Goal: Information Seeking & Learning: Learn about a topic

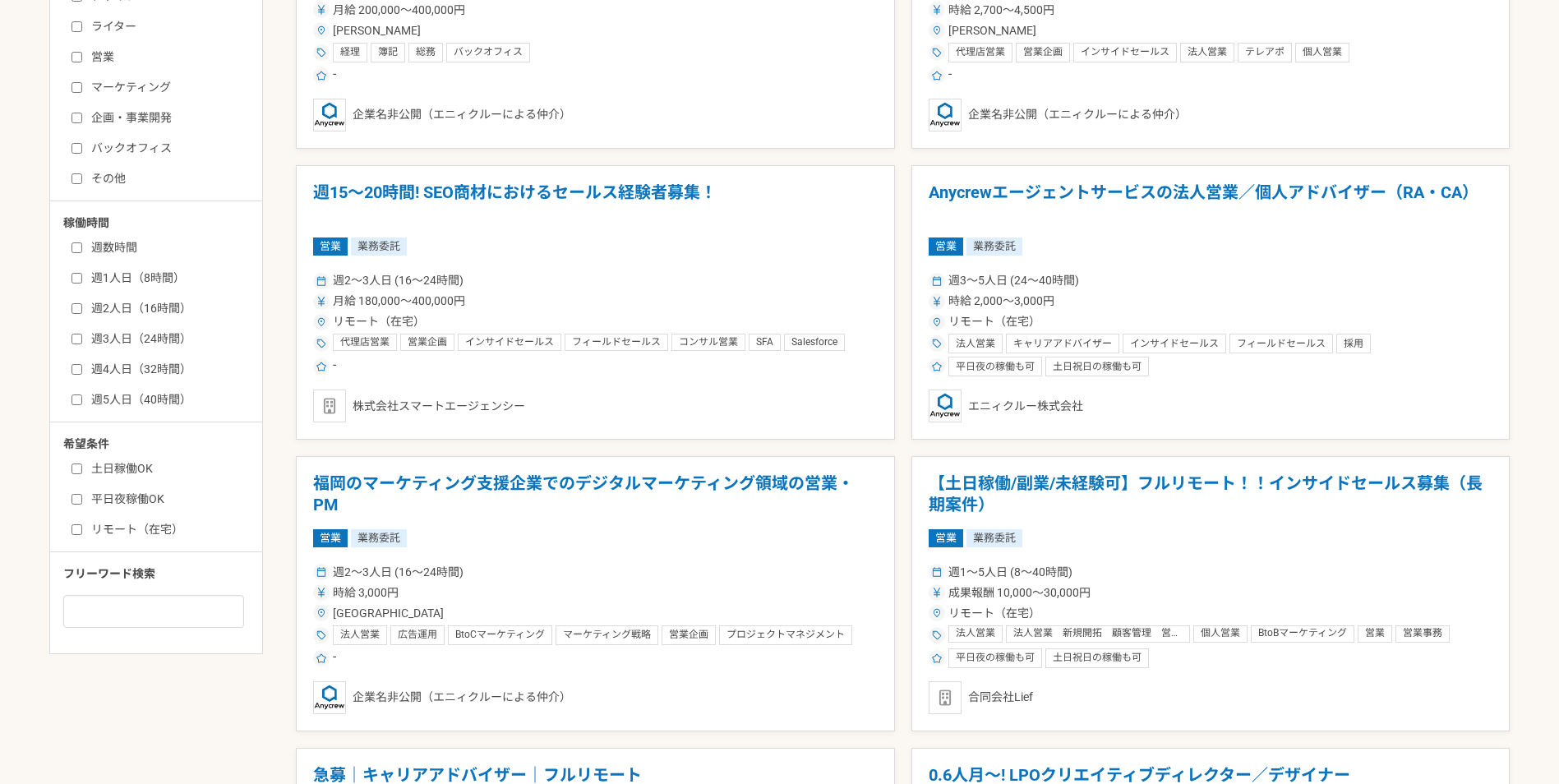
scroll to position [986, 0]
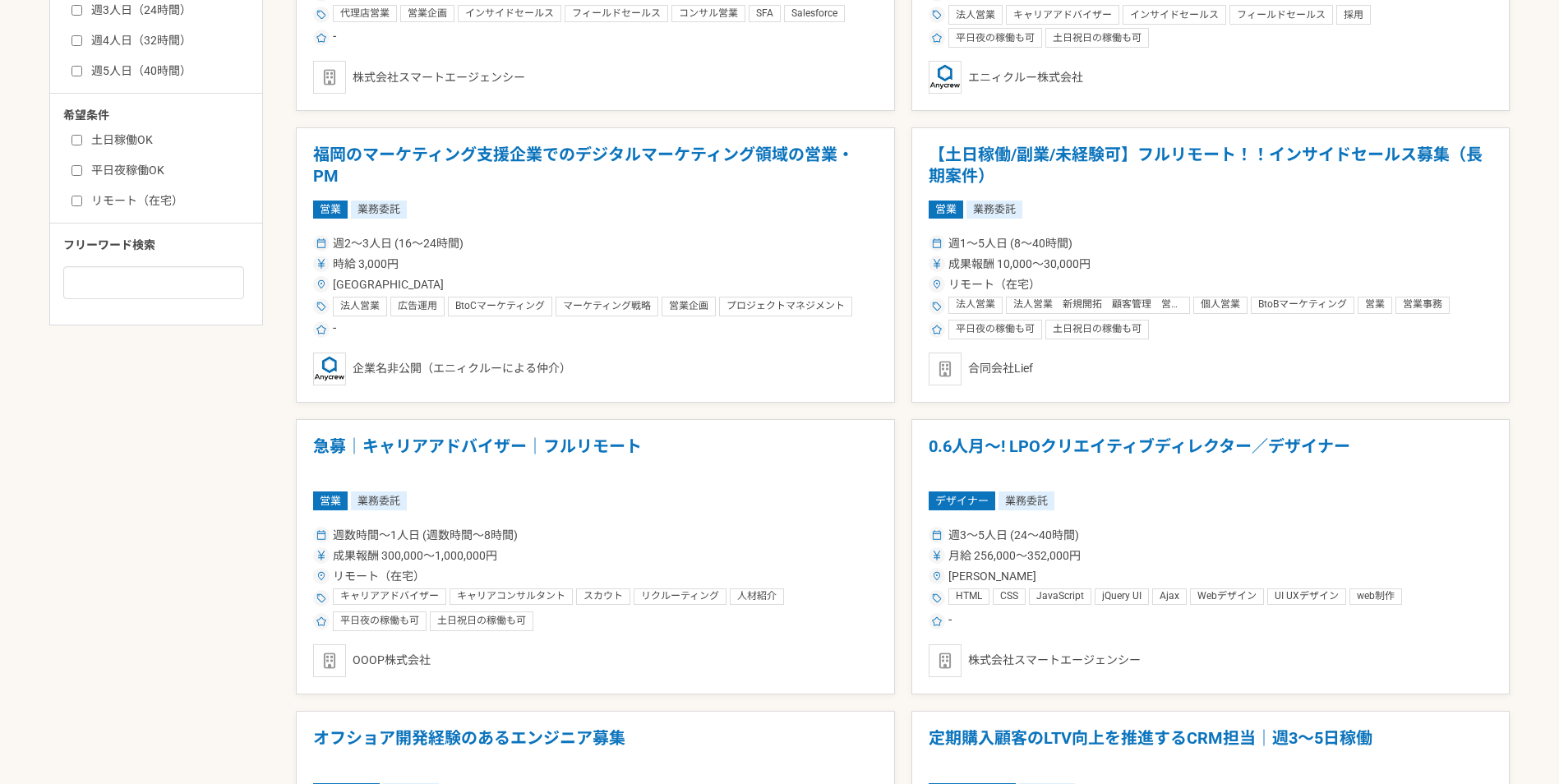
click at [134, 141] on label "土日稼働OK" at bounding box center [166, 140] width 189 height 17
click at [82, 141] on input "土日稼働OK" at bounding box center [76, 140] width 10 height 10
checkbox input "true"
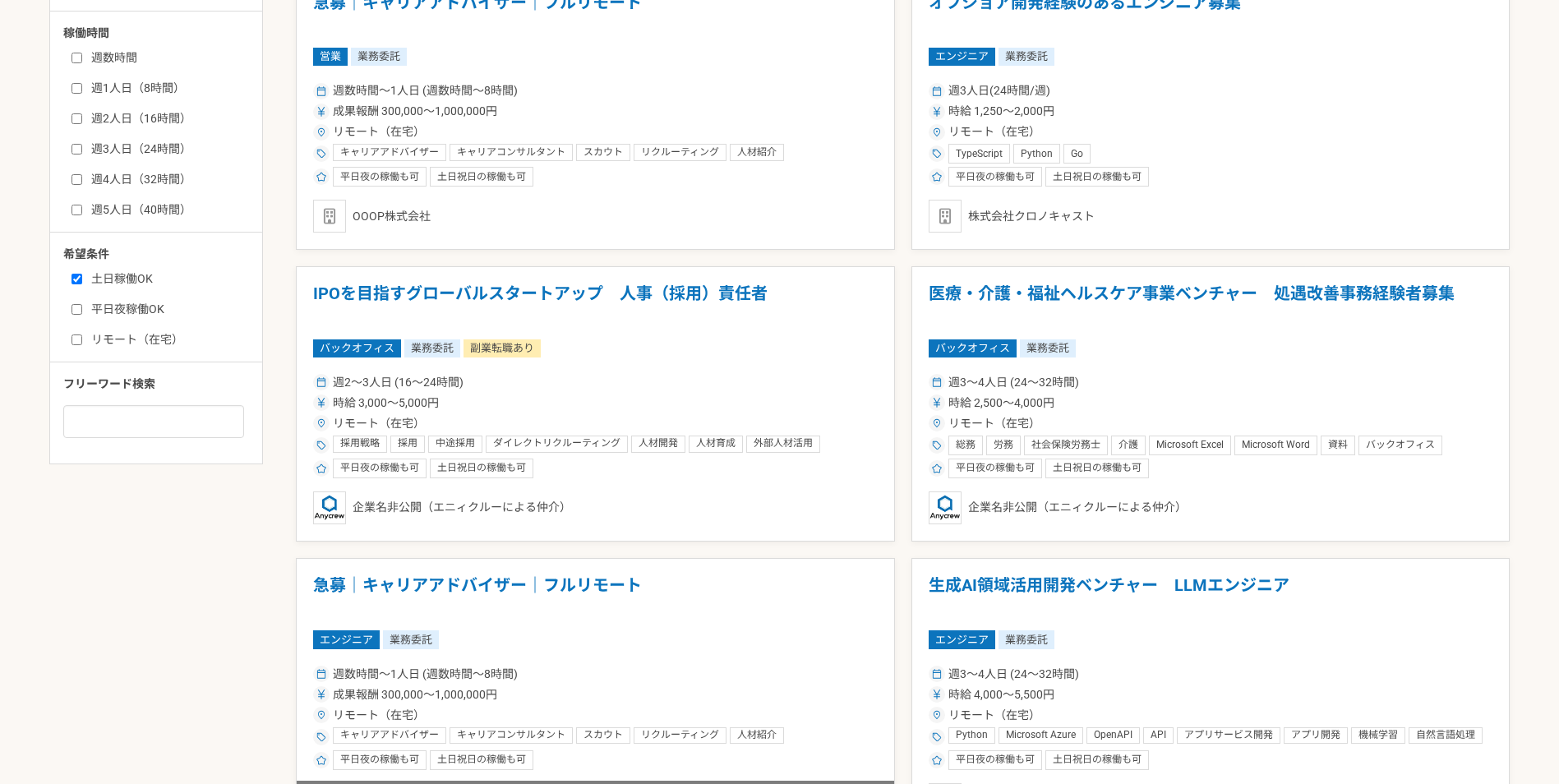
scroll to position [821, 0]
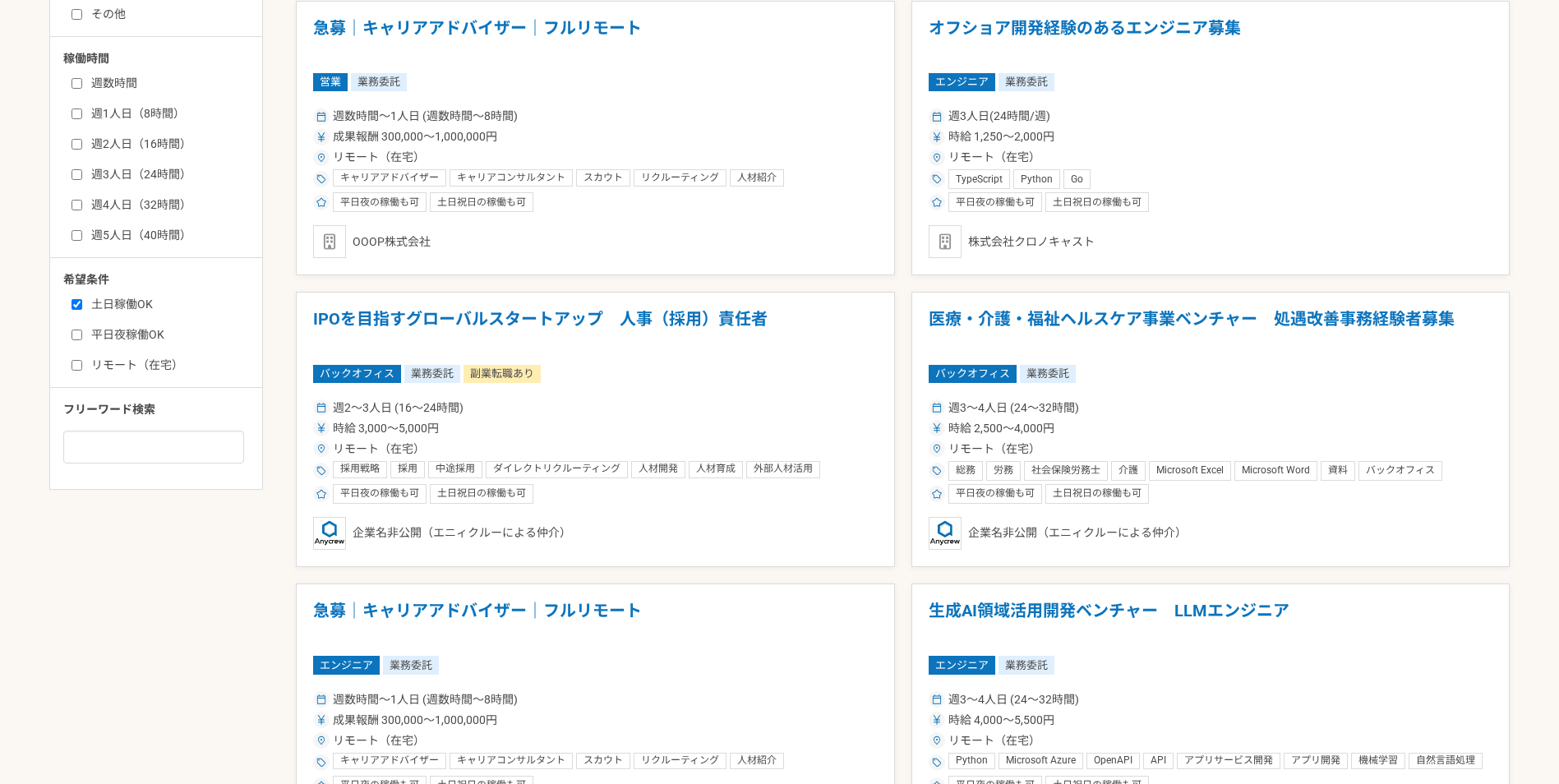
click at [135, 364] on label "リモート（在宅）" at bounding box center [166, 365] width 189 height 17
click at [82, 364] on input "リモート（在宅）" at bounding box center [76, 364] width 10 height 10
checkbox input "true"
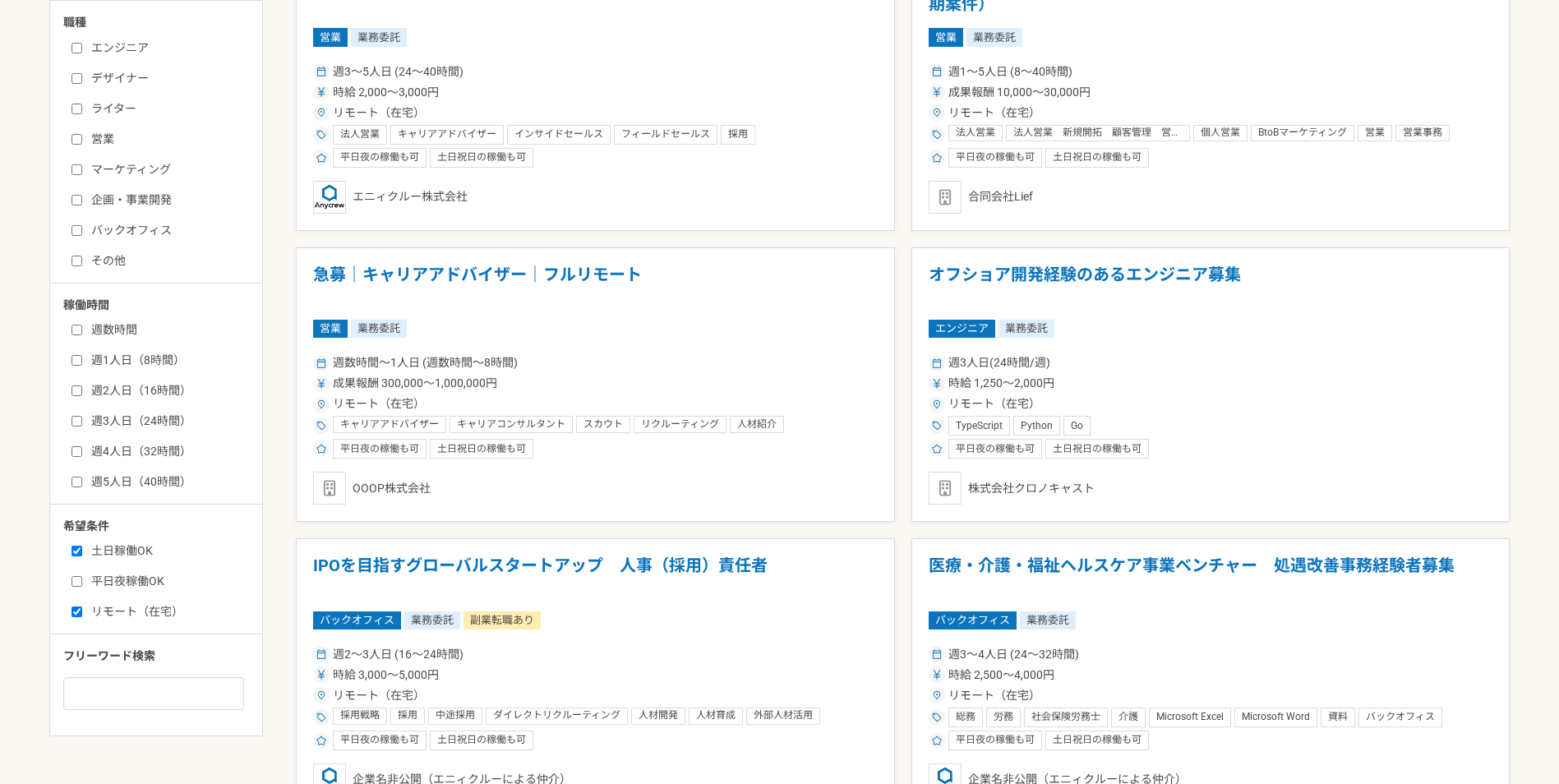
scroll to position [493, 0]
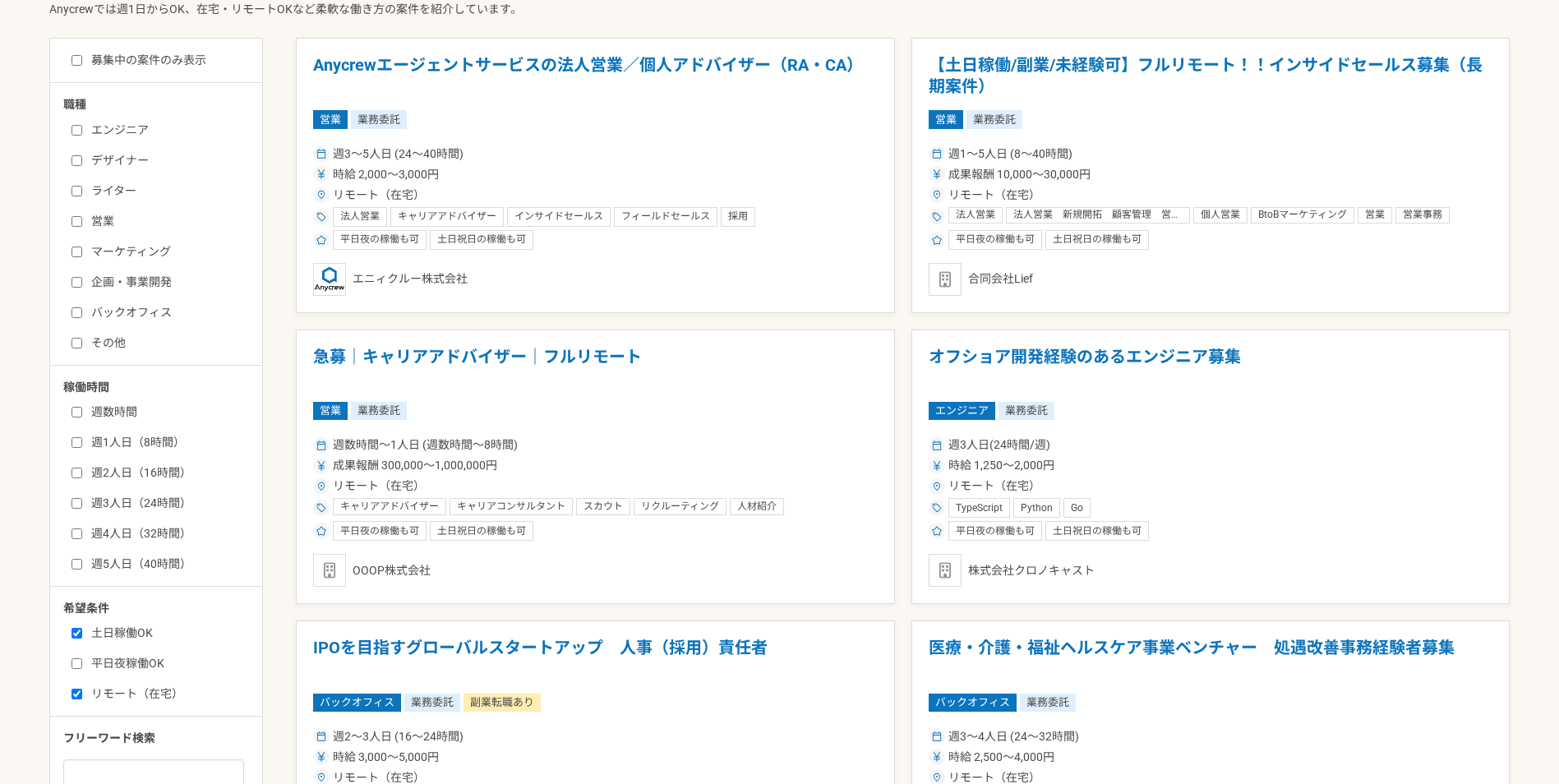
click at [138, 130] on label "エンジニア" at bounding box center [166, 130] width 189 height 17
click at [82, 130] on input "エンジニア" at bounding box center [76, 129] width 10 height 10
checkbox input "true"
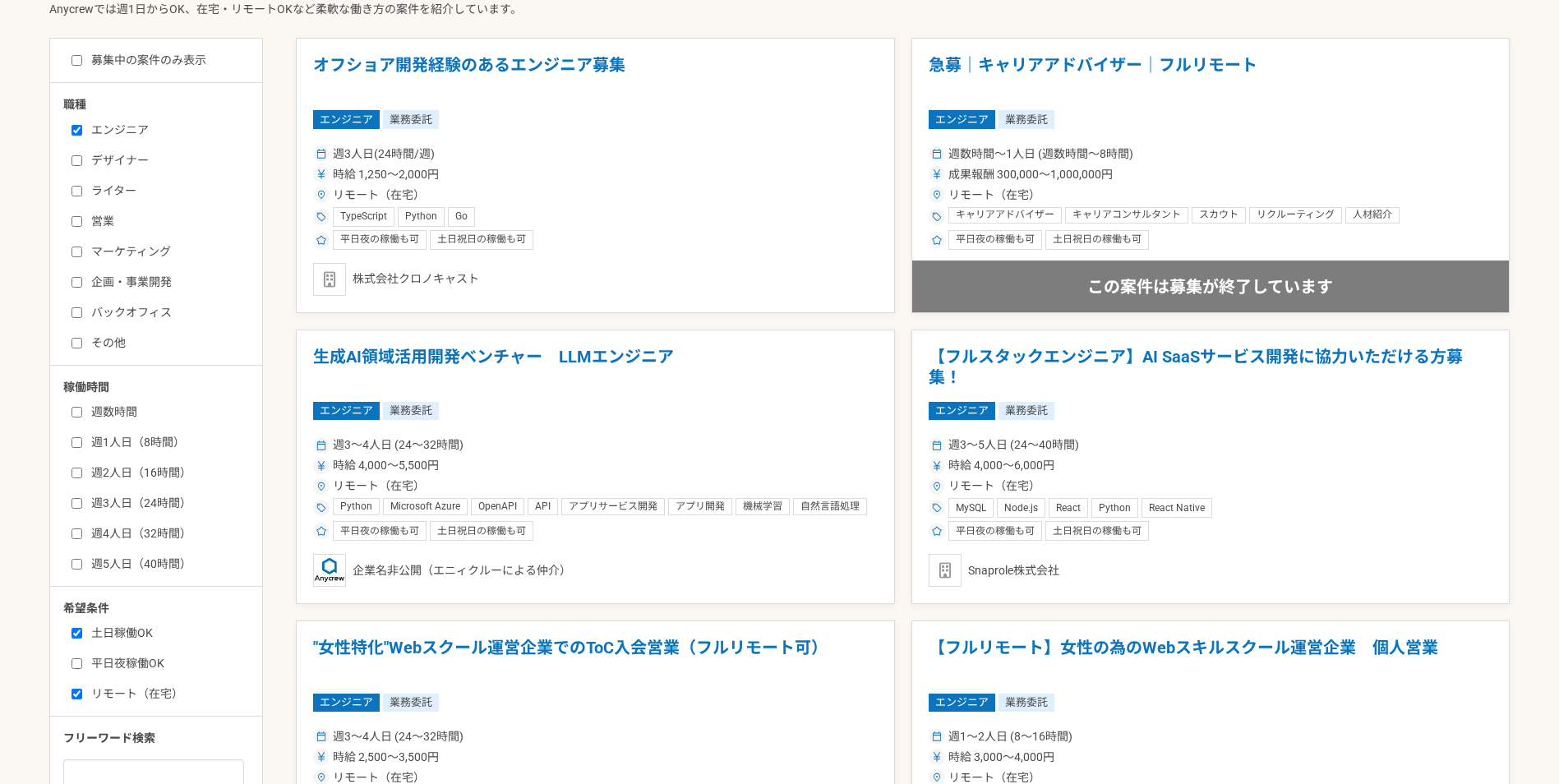
click at [98, 345] on label "その他" at bounding box center [166, 343] width 189 height 17
click at [82, 345] on input "その他" at bounding box center [76, 343] width 10 height 10
checkbox input "true"
click at [74, 130] on input "エンジニア" at bounding box center [76, 129] width 10 height 10
checkbox input "false"
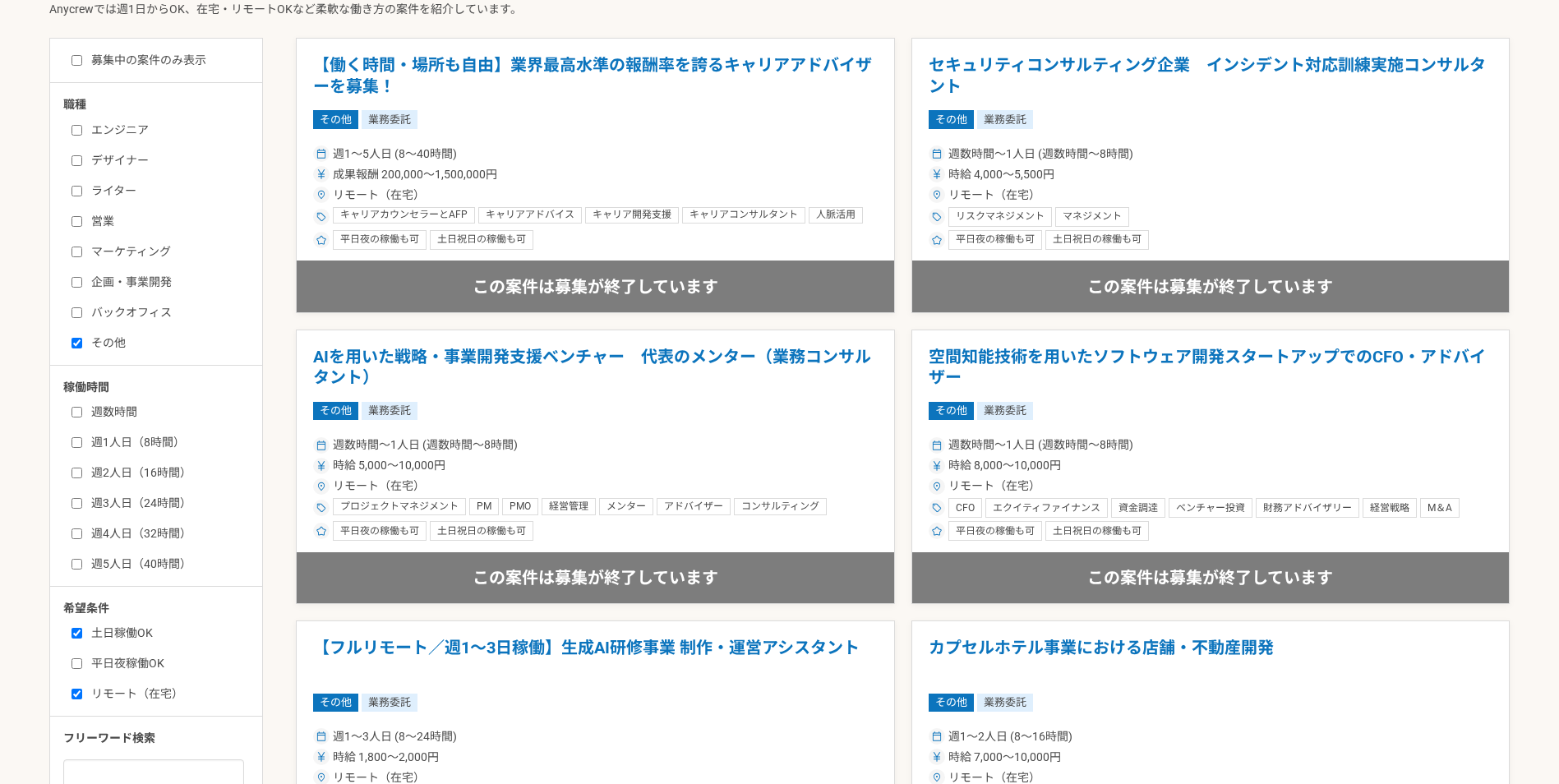
click at [83, 64] on label "募集中の案件のみ表示" at bounding box center [139, 60] width 135 height 17
click at [82, 64] on input "募集中の案件のみ表示" at bounding box center [76, 60] width 10 height 10
checkbox input "true"
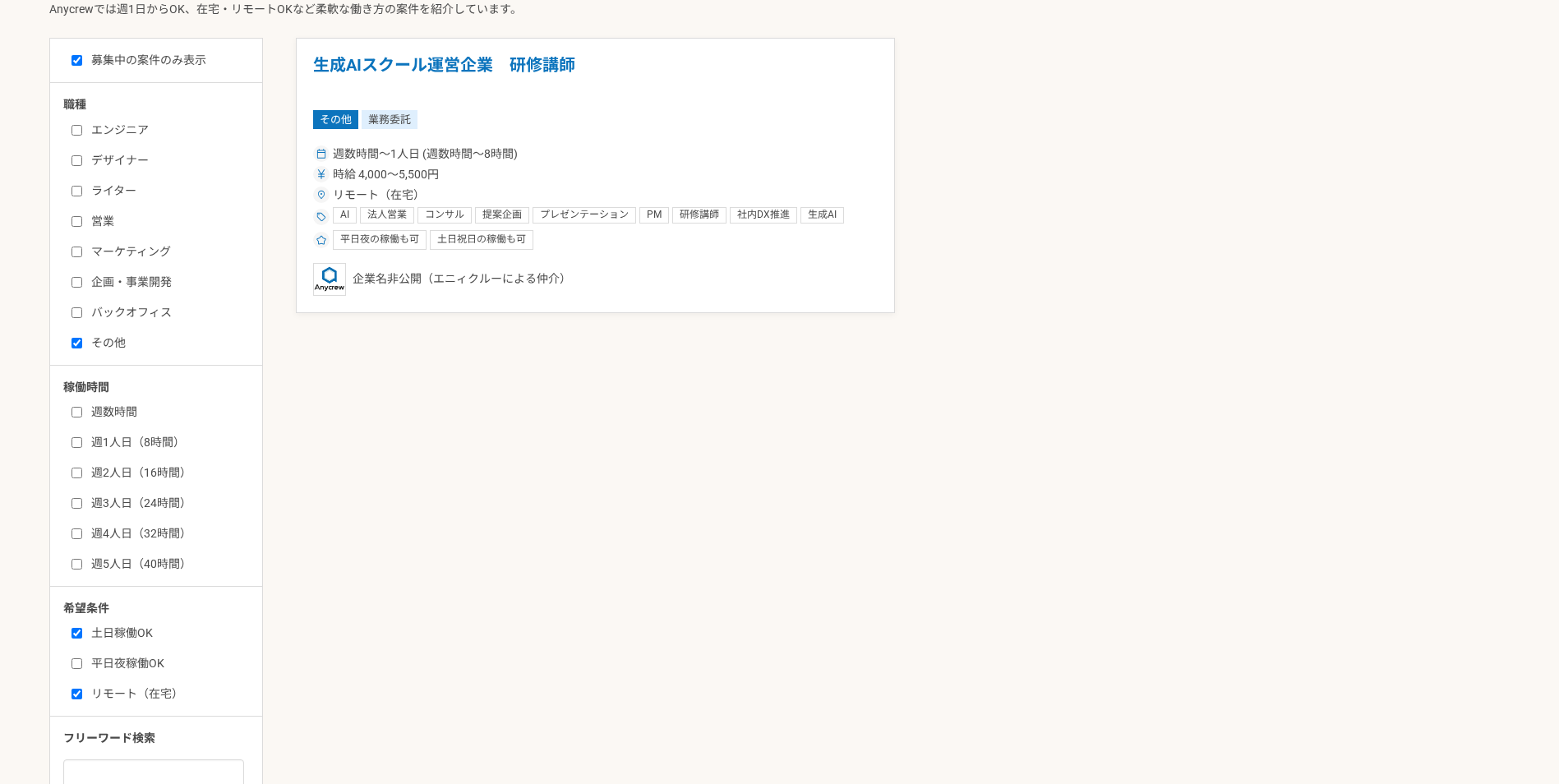
click at [71, 129] on input "エンジニア" at bounding box center [76, 129] width 10 height 10
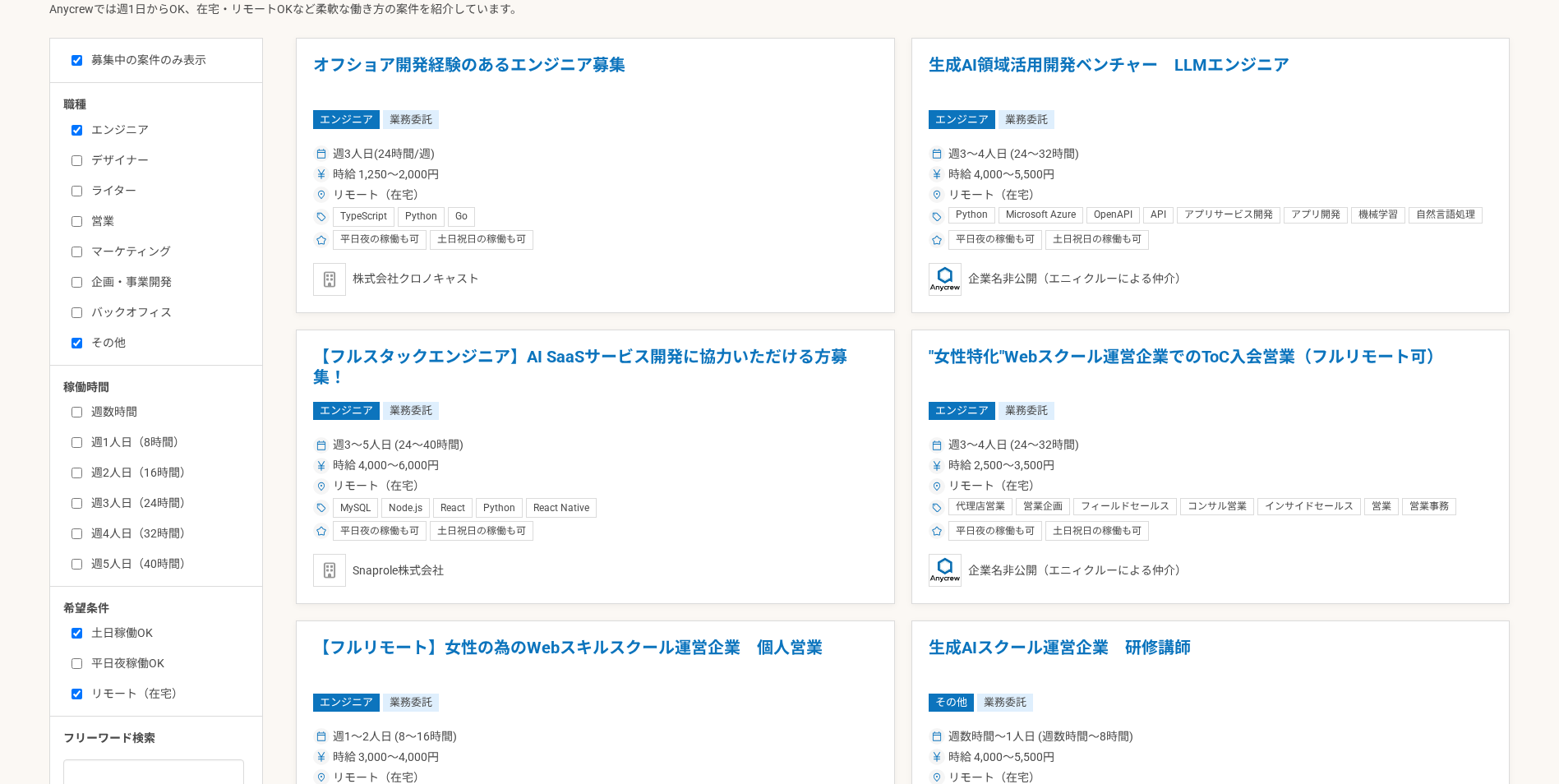
click at [75, 131] on input "エンジニア" at bounding box center [76, 129] width 10 height 10
checkbox input "false"
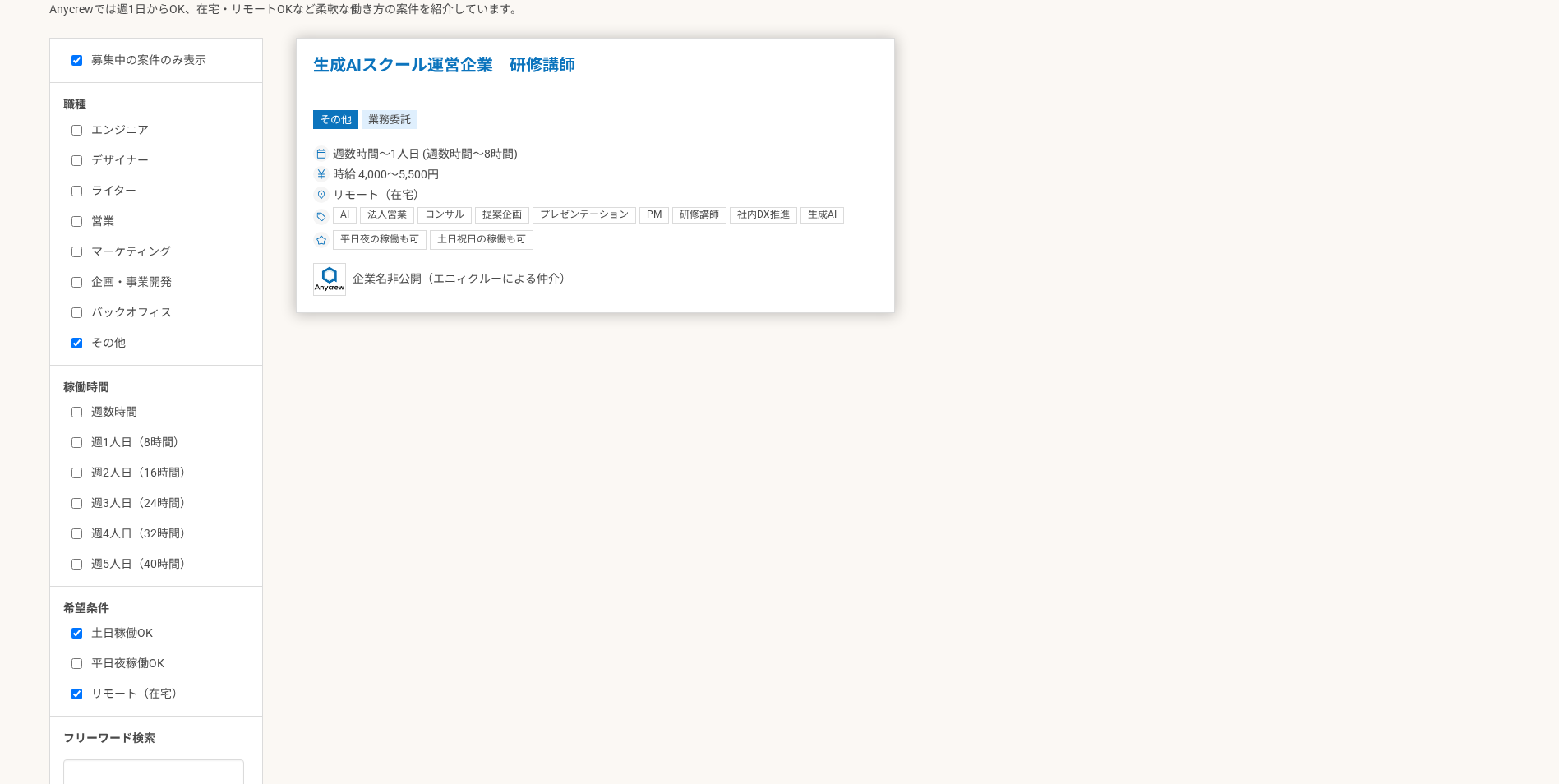
click at [453, 154] on span "週数時間〜1人日 (週数時間〜8時間)" at bounding box center [424, 154] width 185 height 17
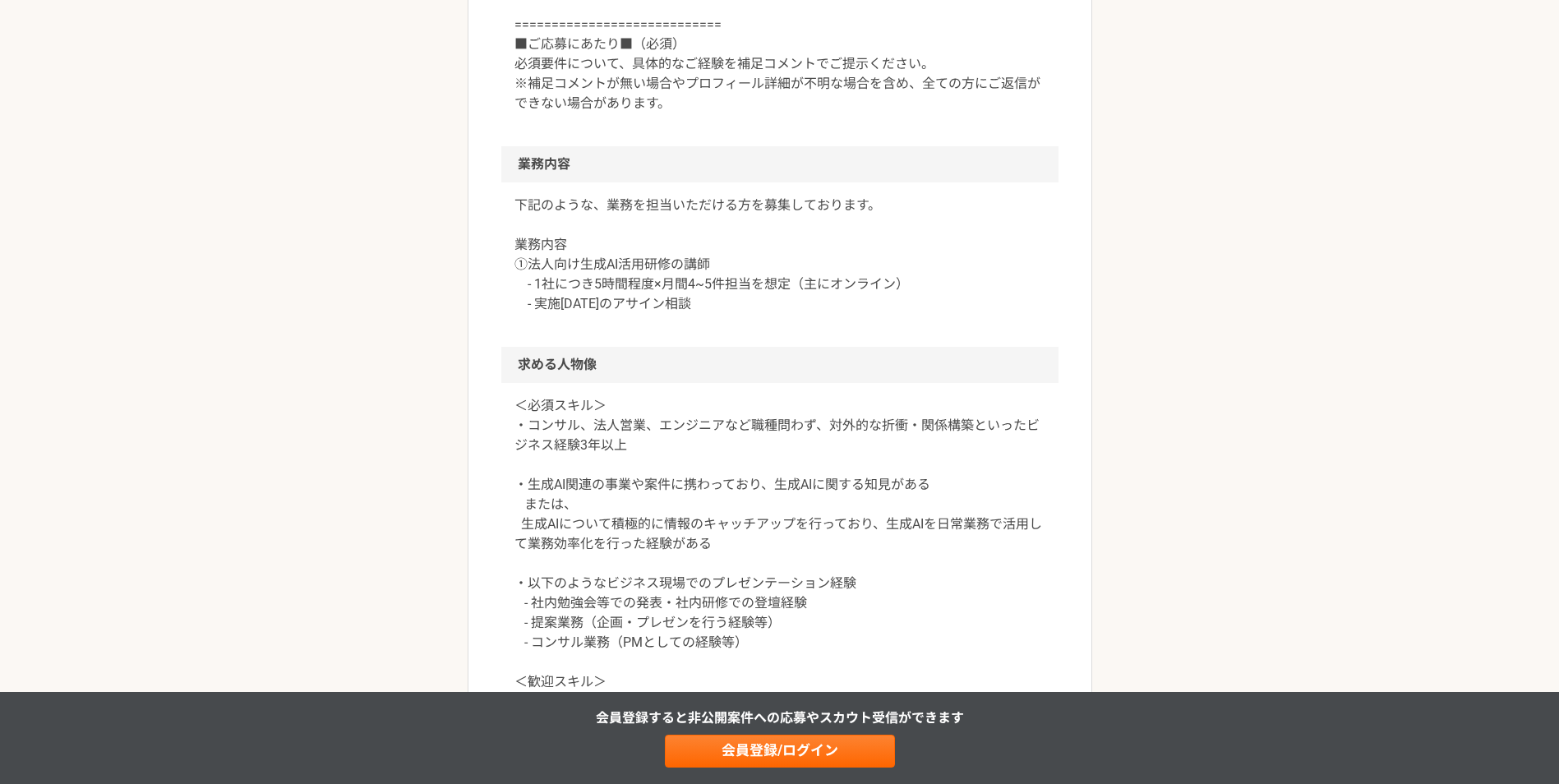
scroll to position [986, 0]
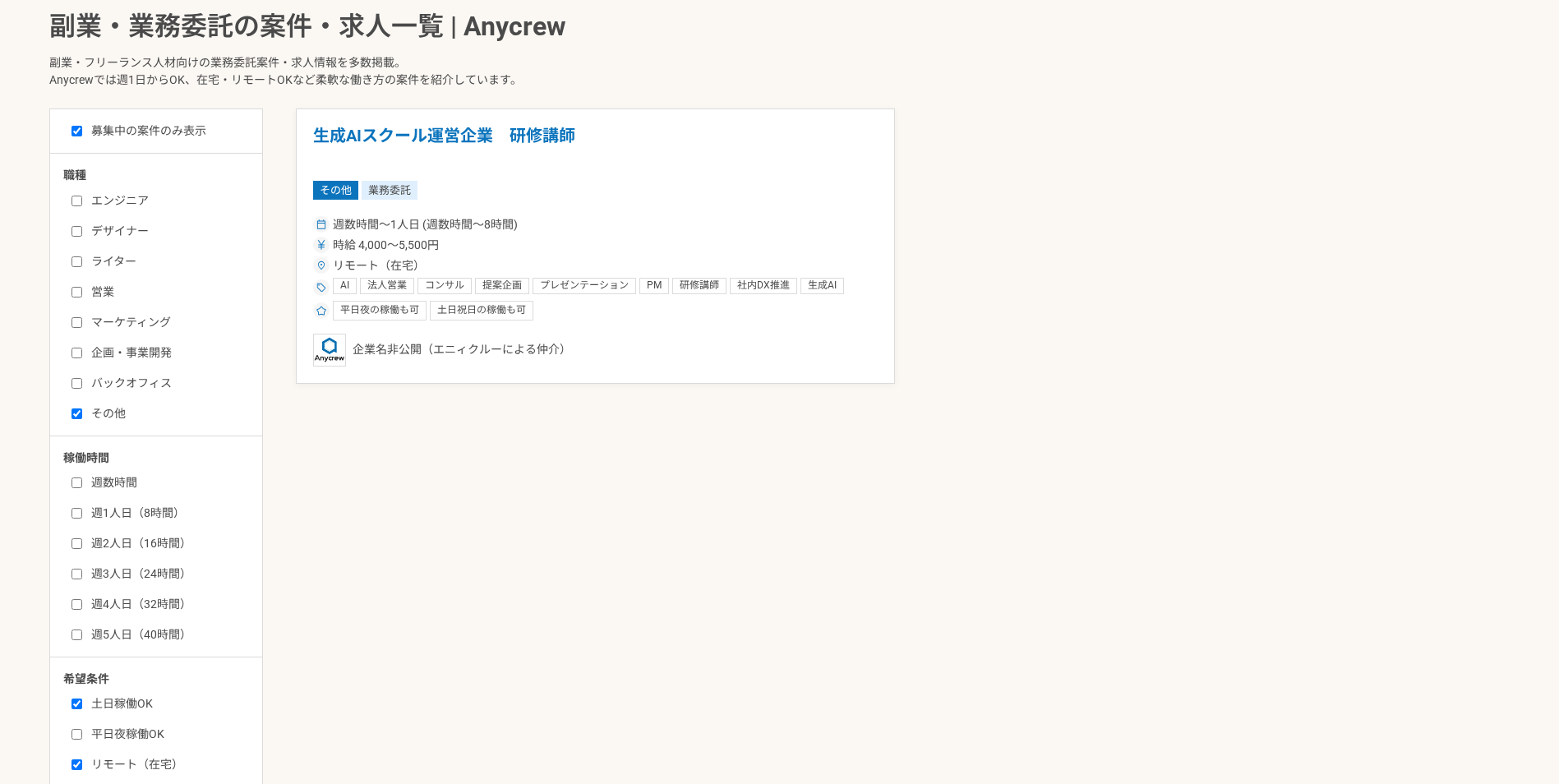
scroll to position [493, 0]
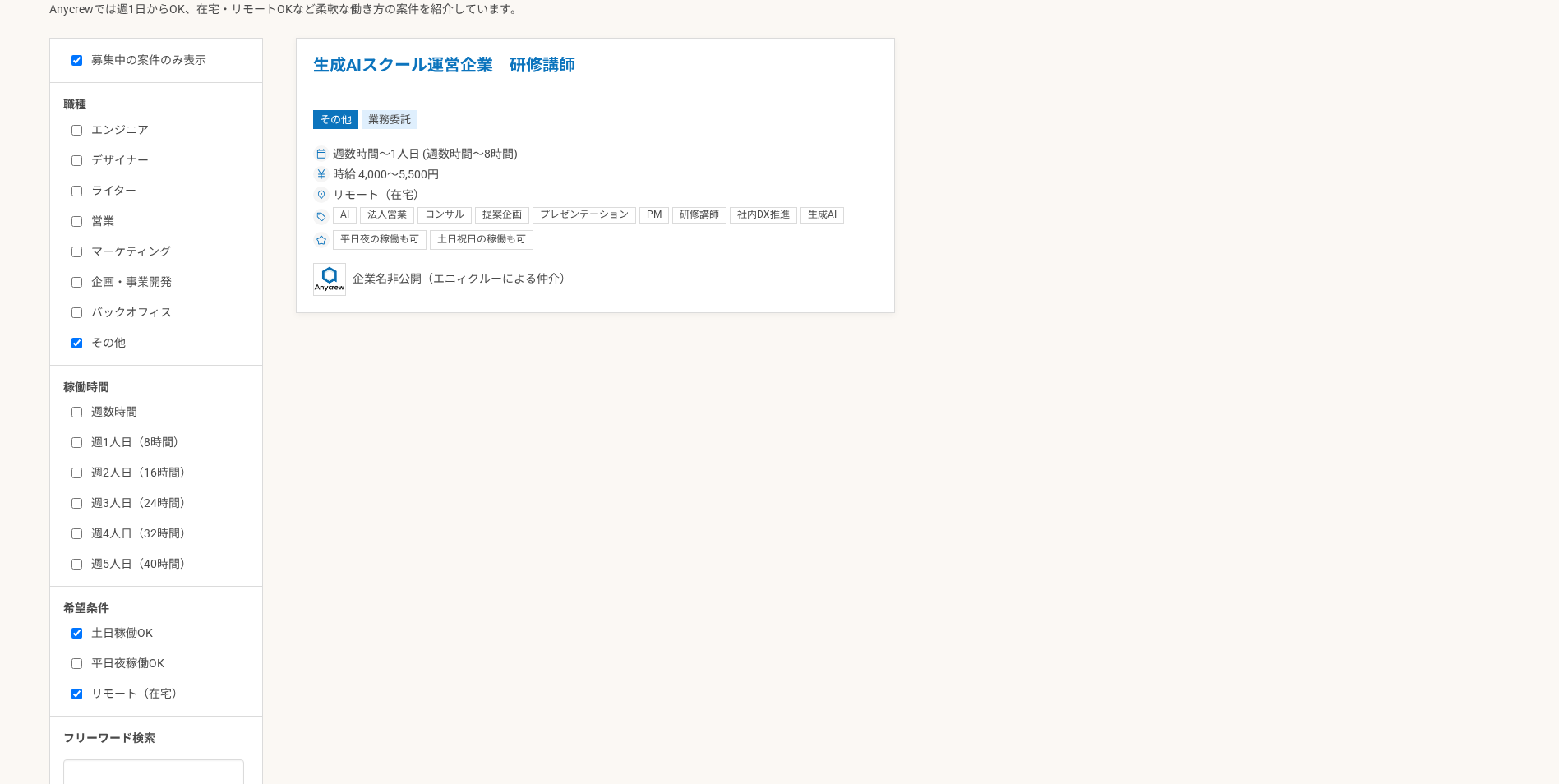
click at [115, 338] on label "その他" at bounding box center [166, 343] width 189 height 17
click at [82, 338] on input "その他" at bounding box center [76, 343] width 10 height 10
checkbox input "false"
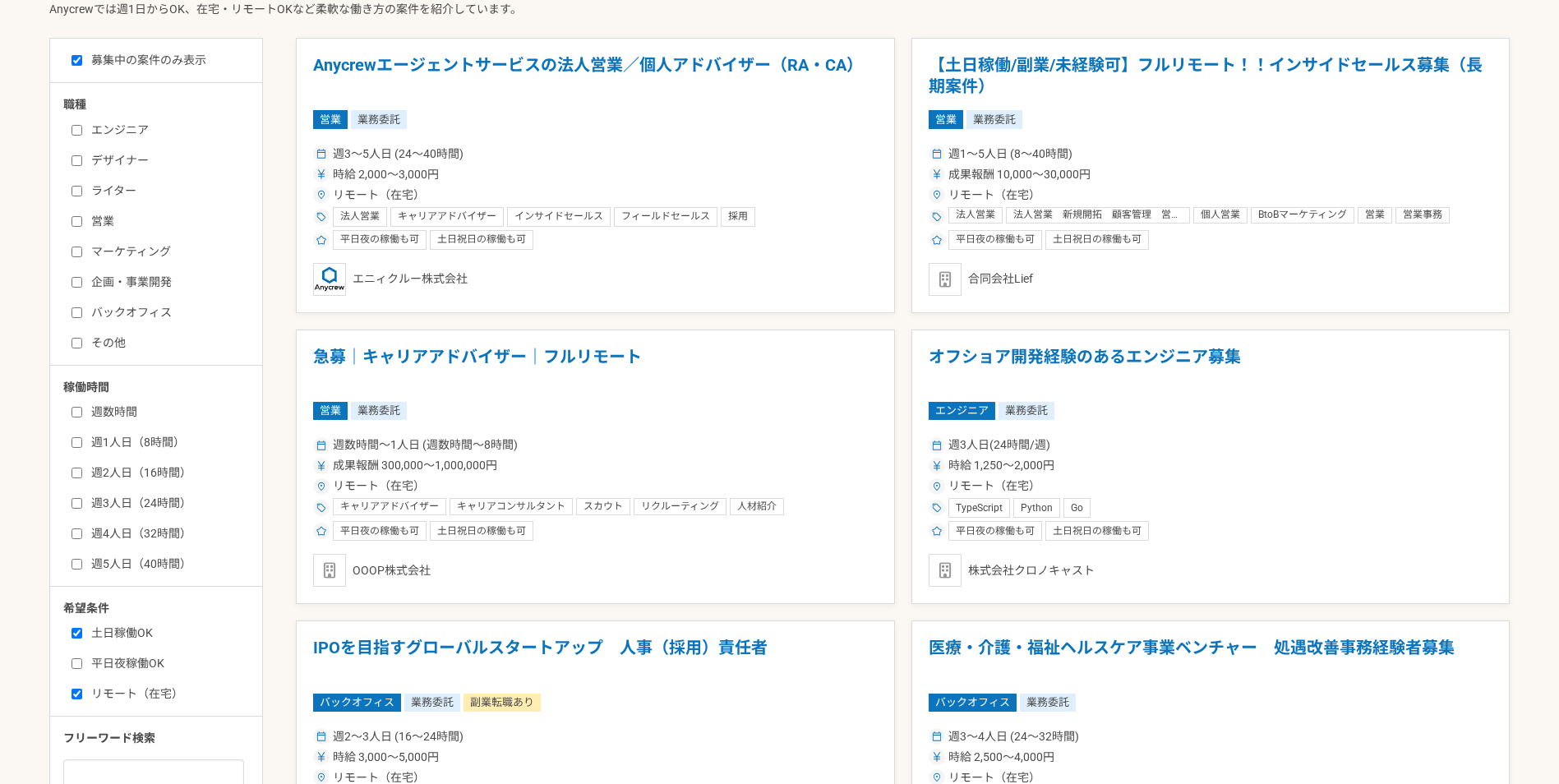
click at [129, 315] on label "バックオフィス" at bounding box center [166, 313] width 189 height 17
click at [82, 315] on input "バックオフィス" at bounding box center [76, 312] width 10 height 10
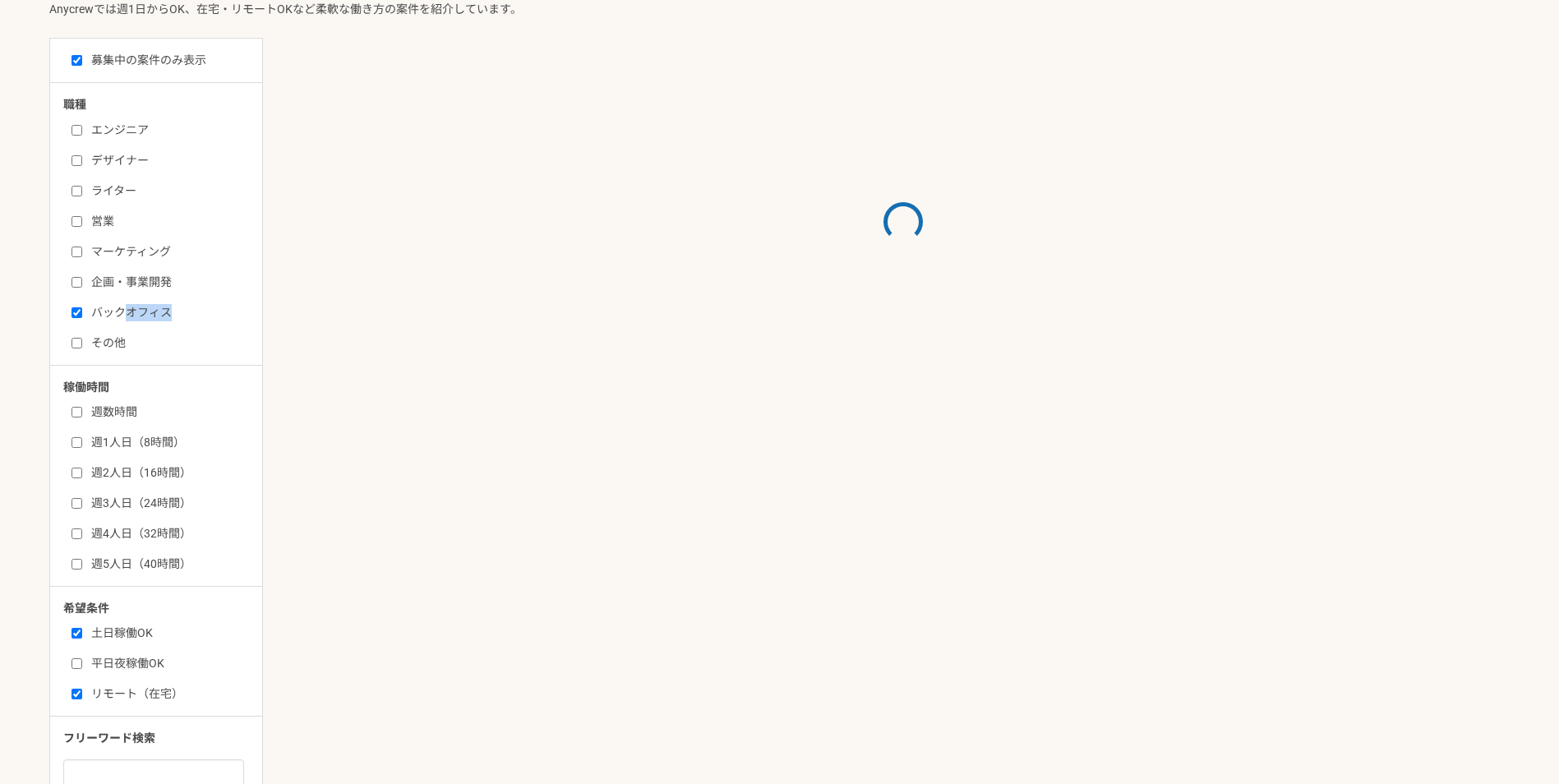
click at [129, 314] on label "バックオフィス" at bounding box center [166, 313] width 189 height 17
click at [82, 314] on input "バックオフィス" at bounding box center [76, 312] width 10 height 10
checkbox input "false"
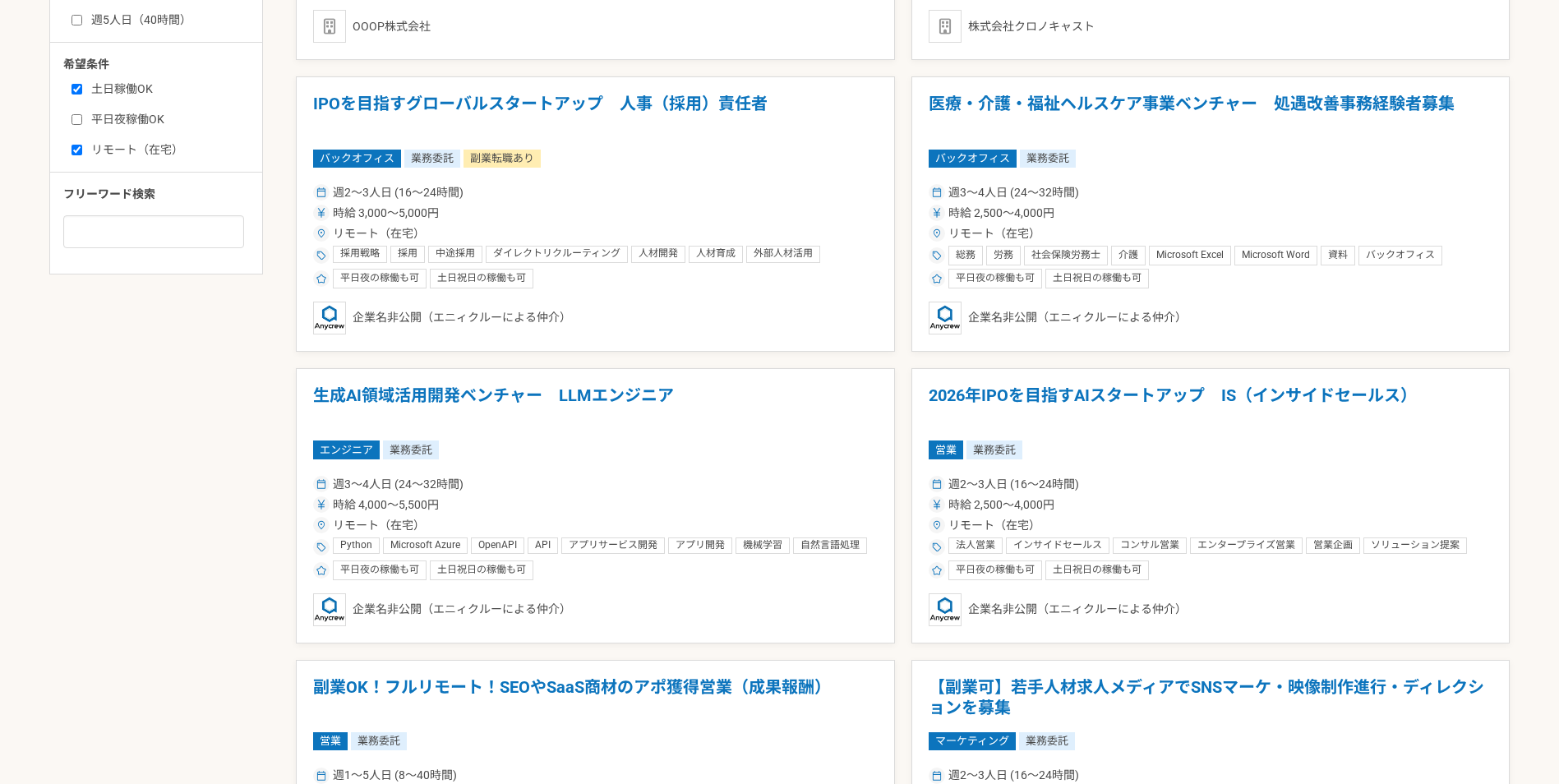
scroll to position [986, 0]
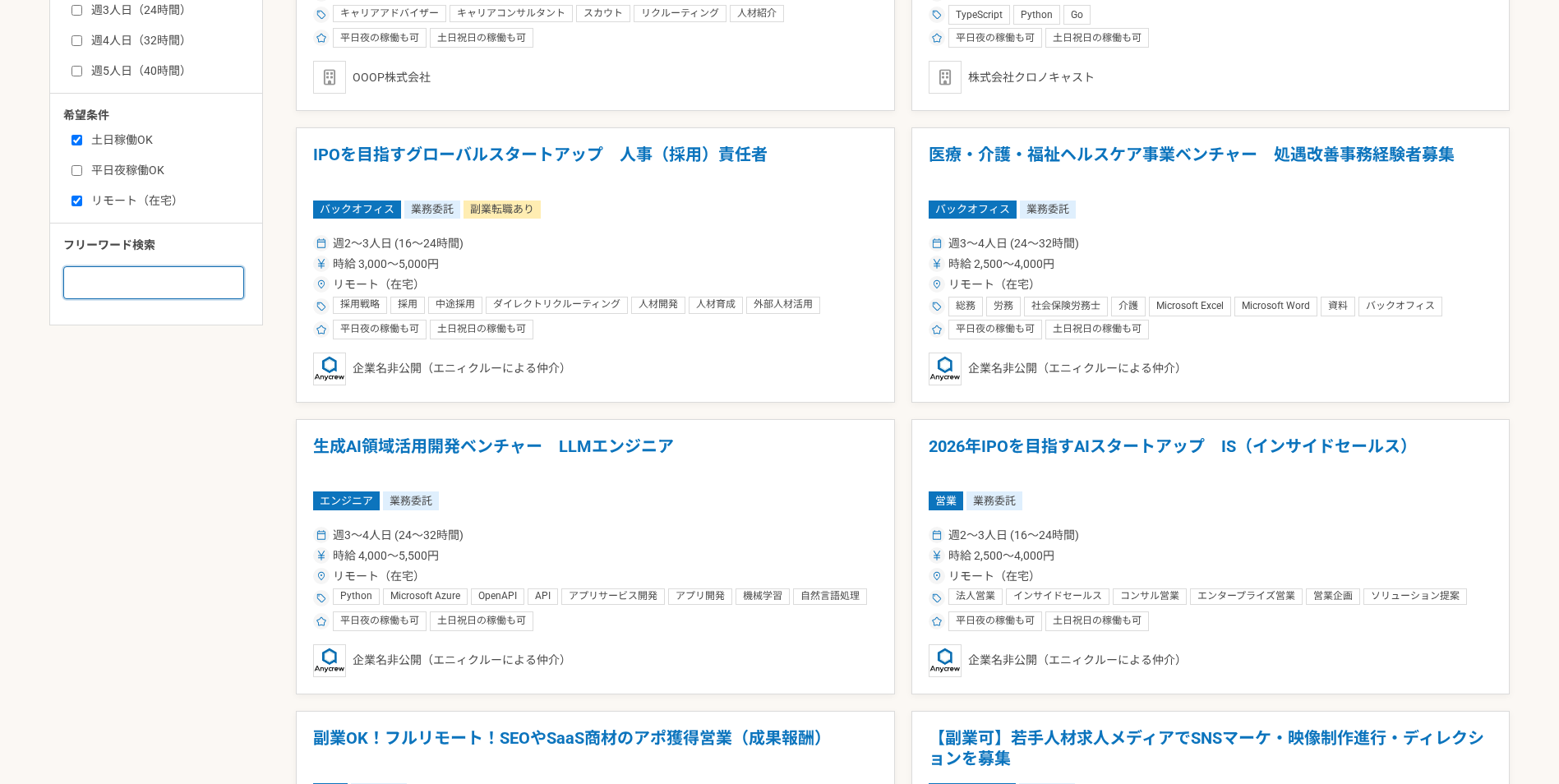
click at [147, 285] on input at bounding box center [154, 282] width 181 height 33
type input "pmo"
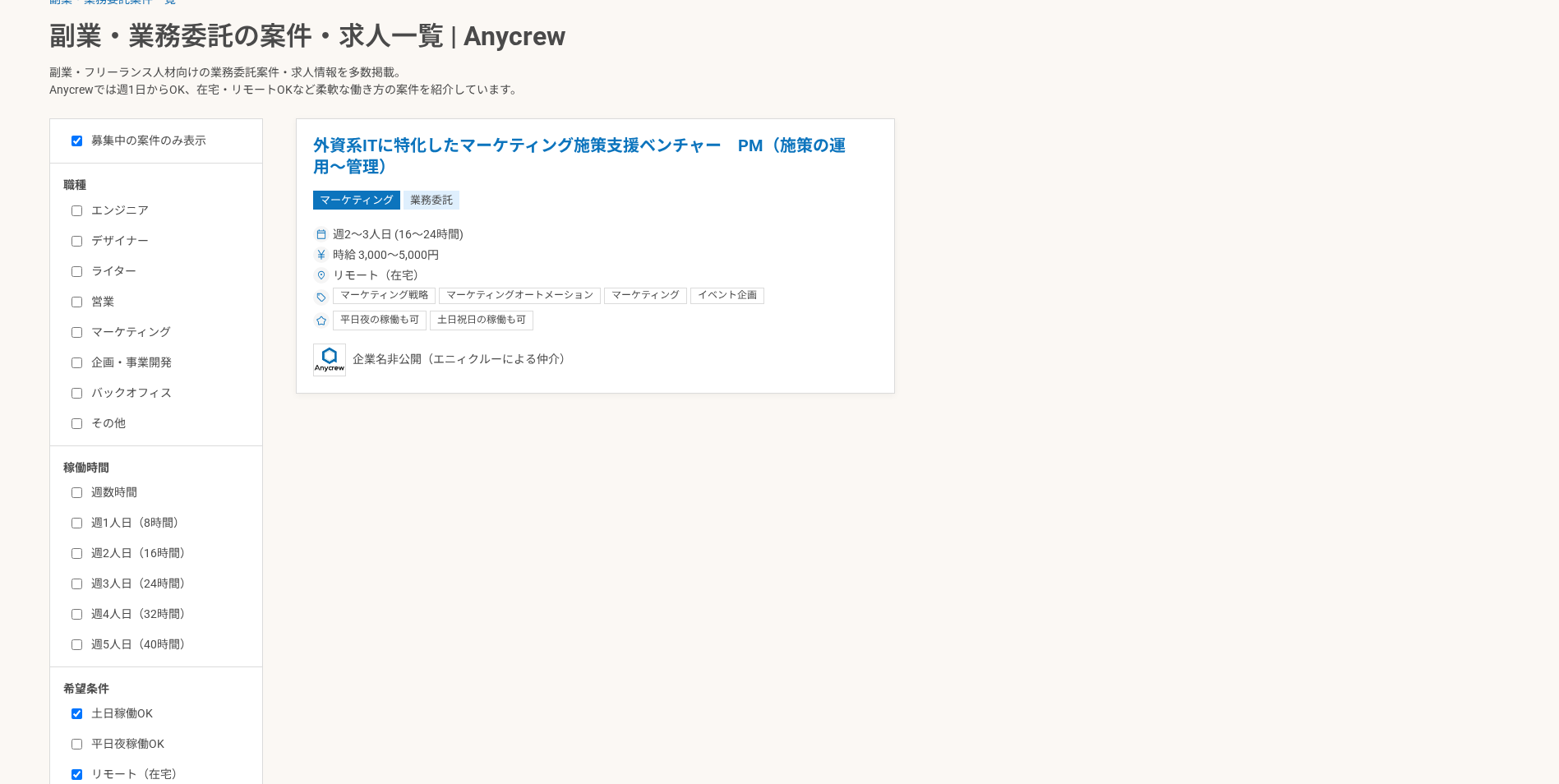
scroll to position [411, 0]
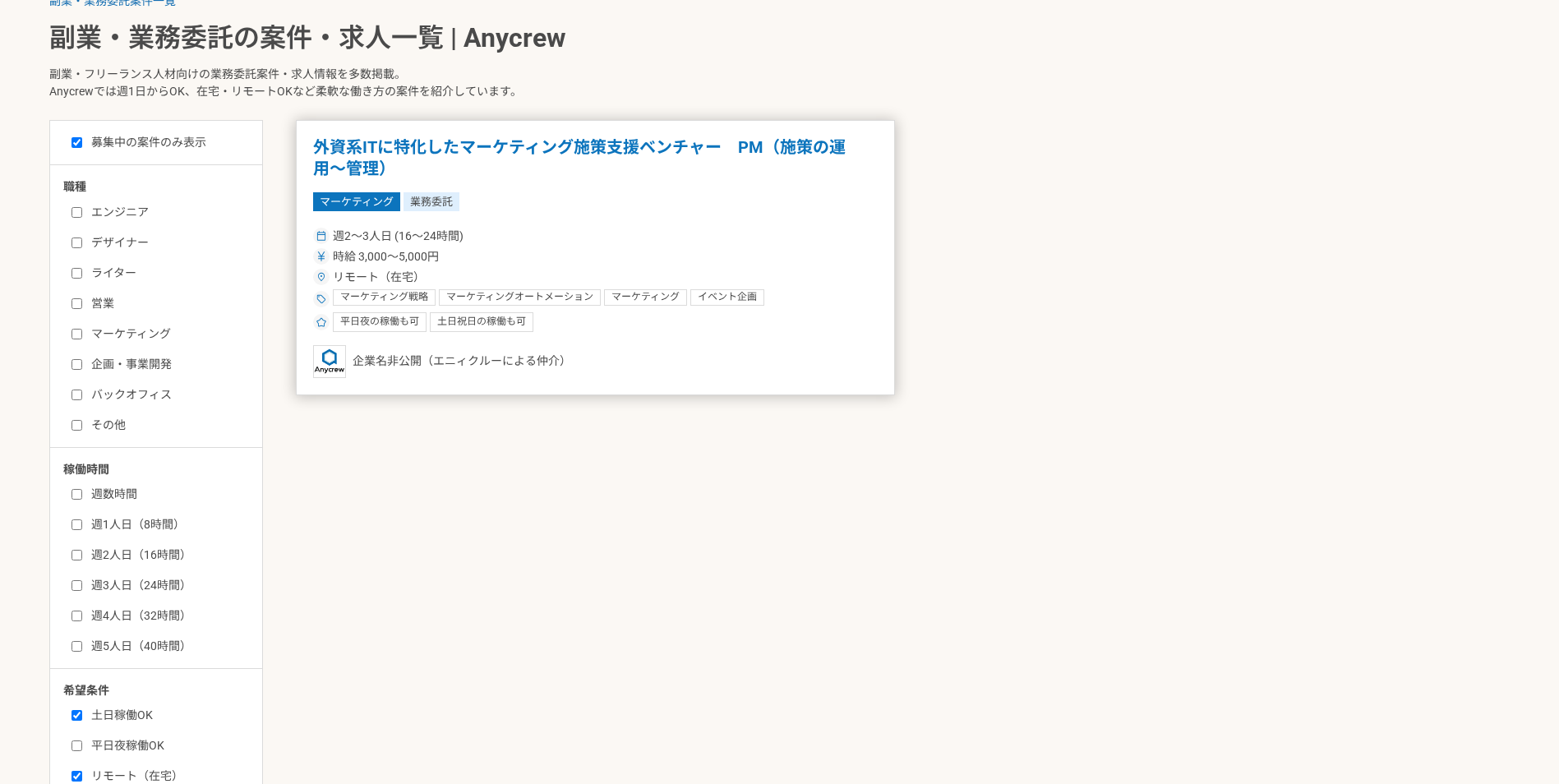
click at [382, 159] on h1 "外資系ITに特化したマーケティング施策支援ベンチャー　PM（施策の運用〜管理）" at bounding box center [595, 157] width 565 height 42
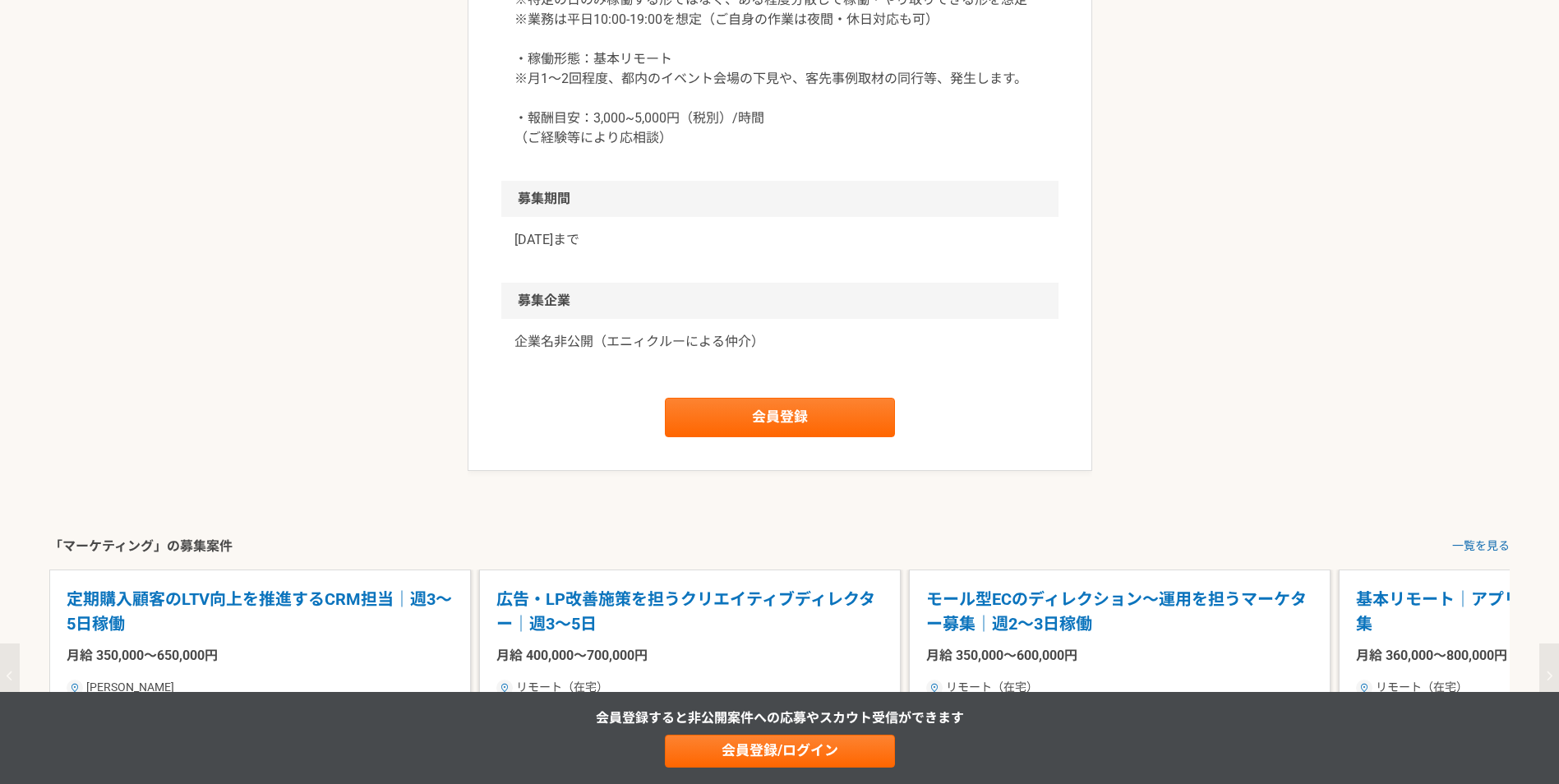
scroll to position [2300, 0]
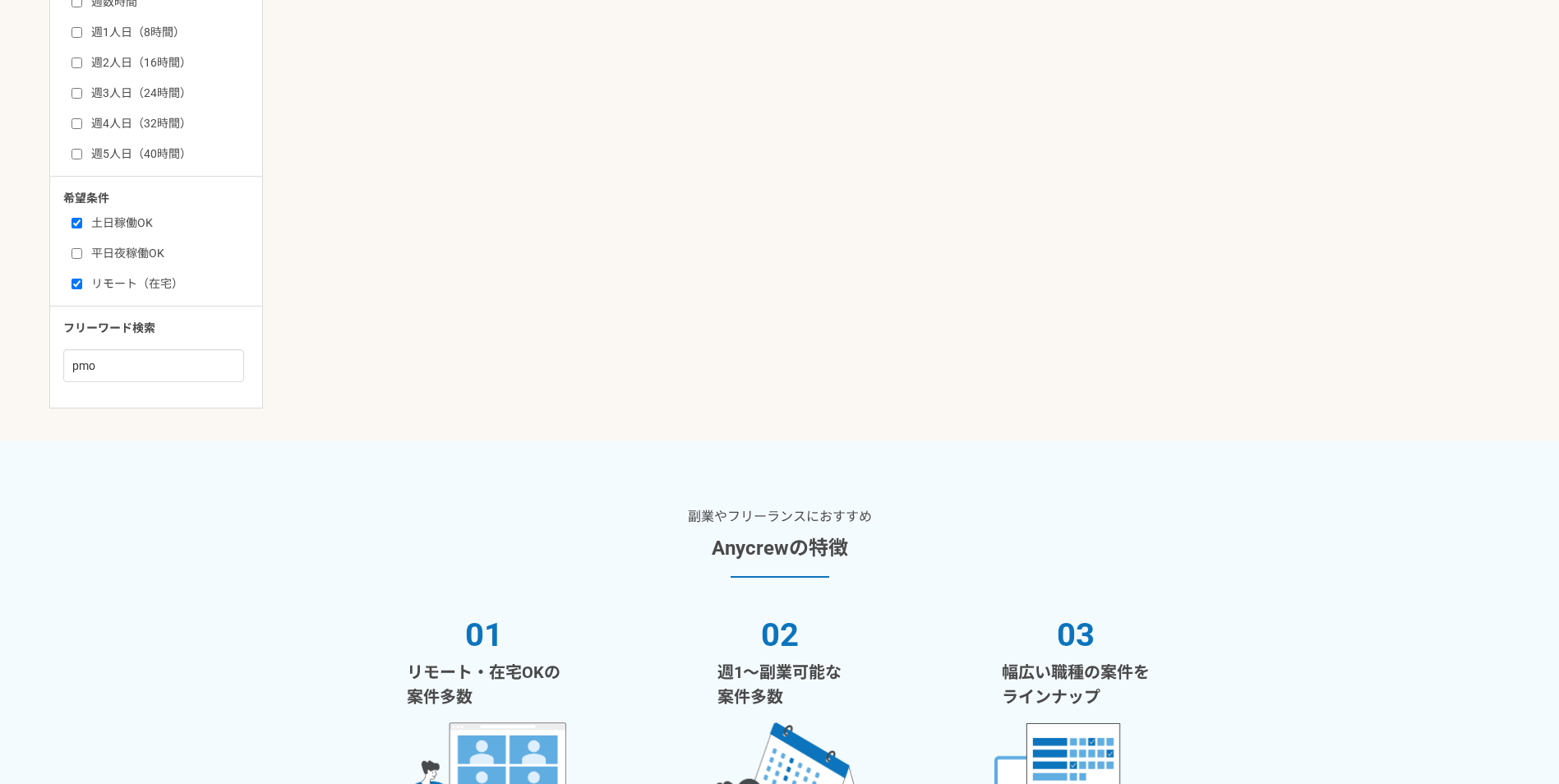
scroll to position [904, 0]
click at [89, 244] on label "平日夜稼働OK" at bounding box center [166, 253] width 189 height 17
click at [82, 247] on input "平日夜稼働OK" at bounding box center [76, 252] width 10 height 10
checkbox input "true"
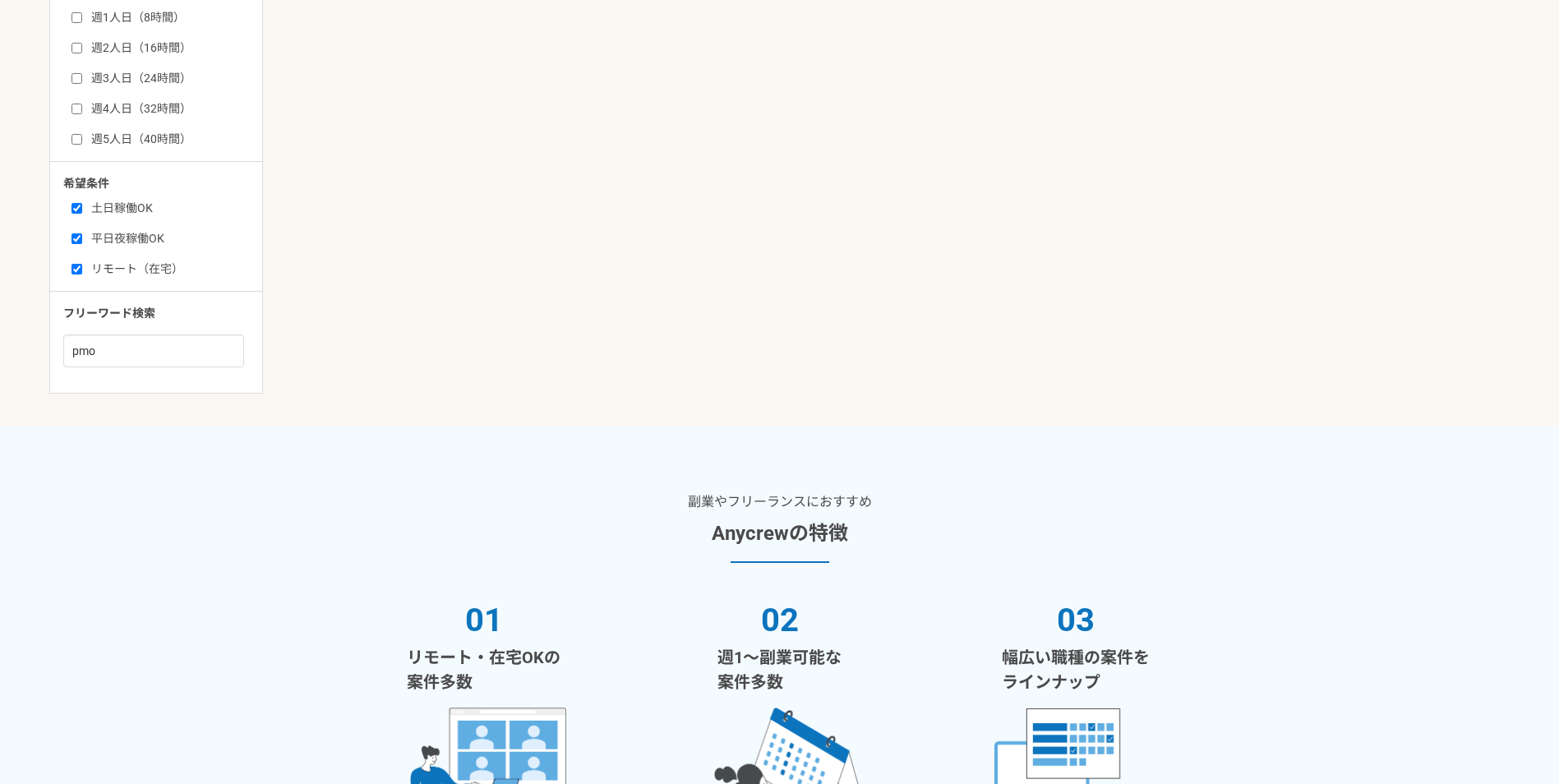
scroll to position [904, 0]
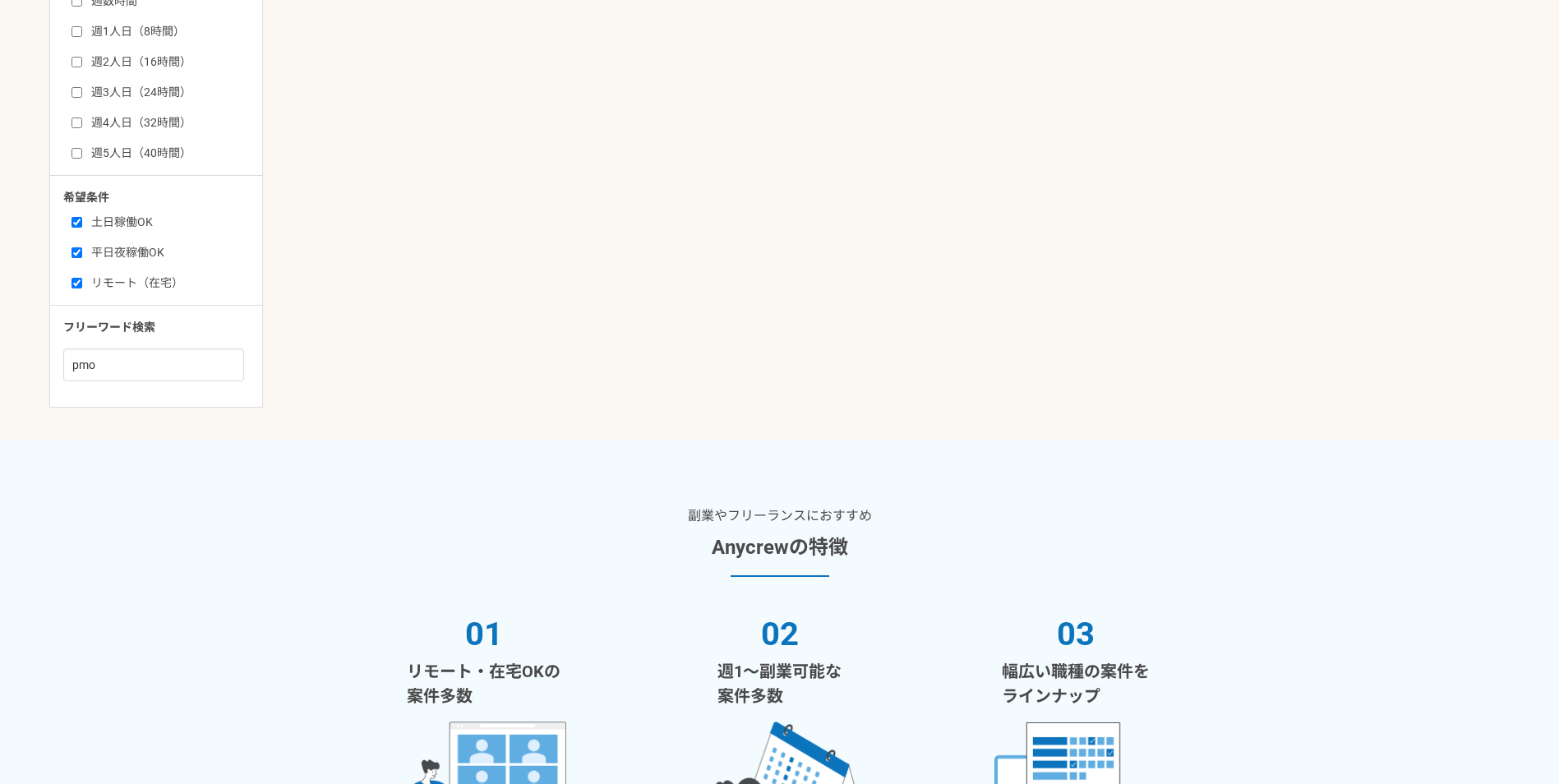
click at [138, 285] on label "リモート（在宅）" at bounding box center [166, 283] width 189 height 17
click at [82, 285] on input "リモート（在宅）" at bounding box center [76, 282] width 10 height 10
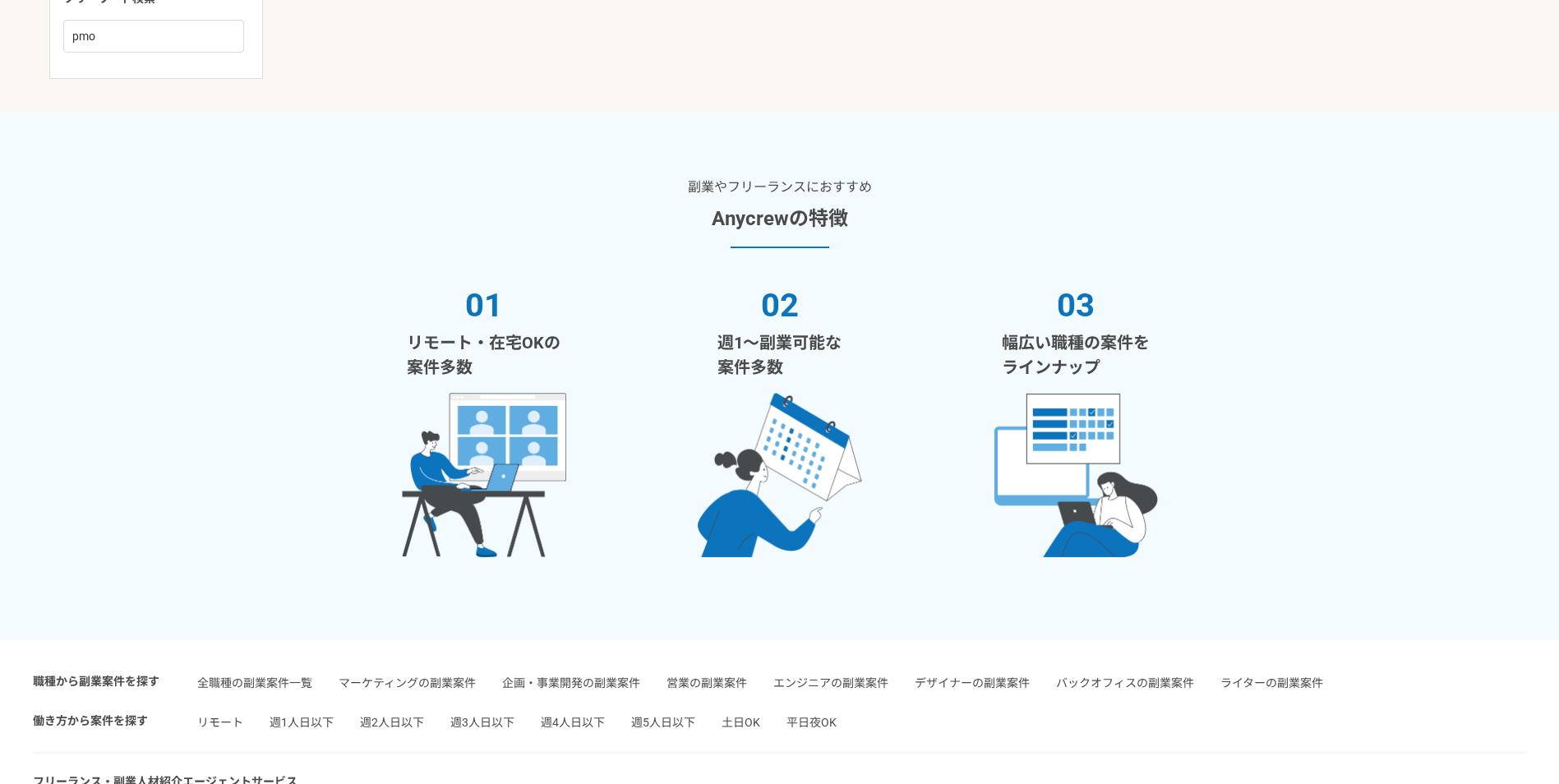
scroll to position [986, 0]
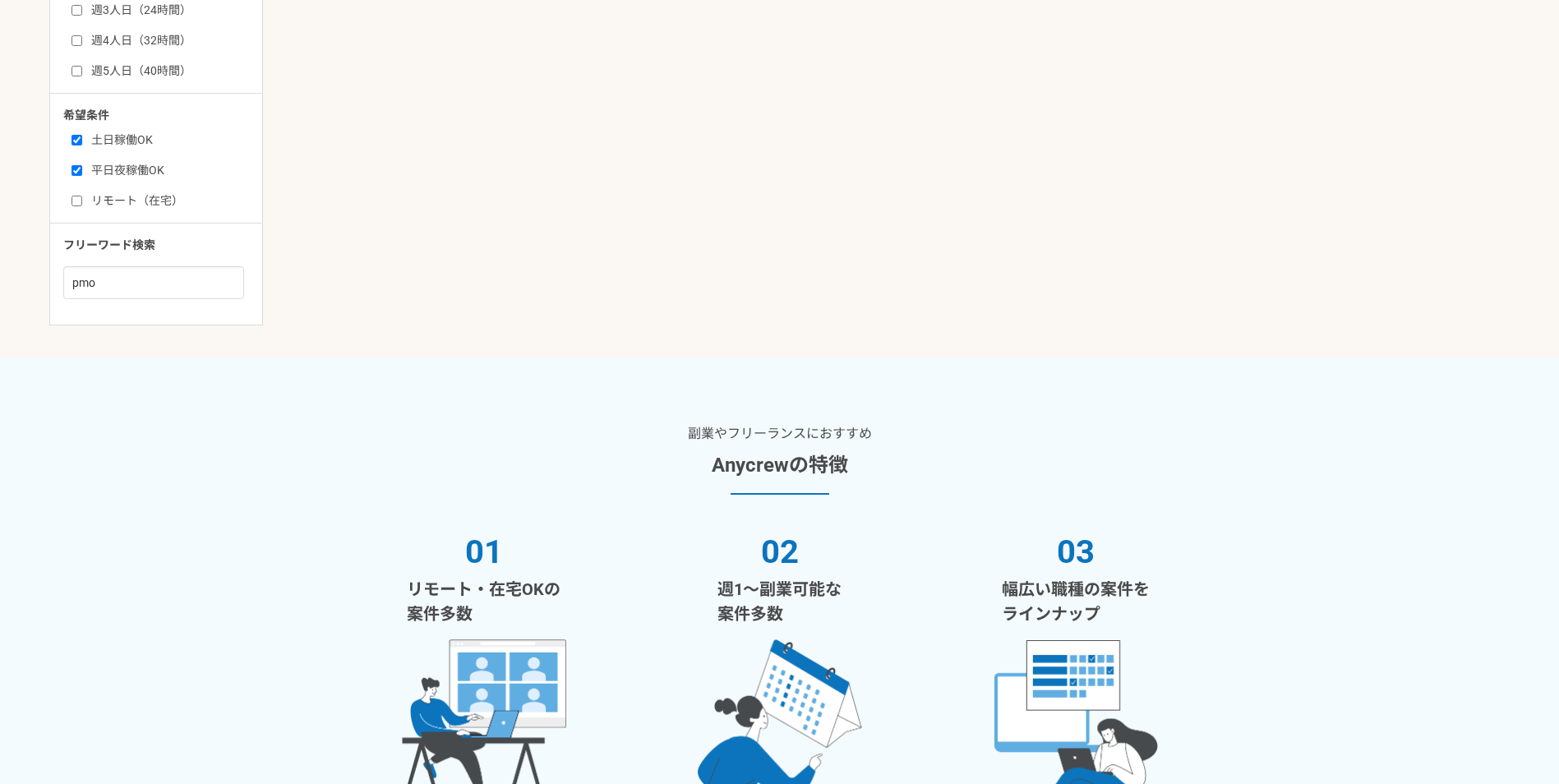
click at [111, 207] on label "リモート（在宅）" at bounding box center [166, 200] width 189 height 17
click at [82, 206] on input "リモート（在宅）" at bounding box center [76, 200] width 10 height 10
checkbox input "true"
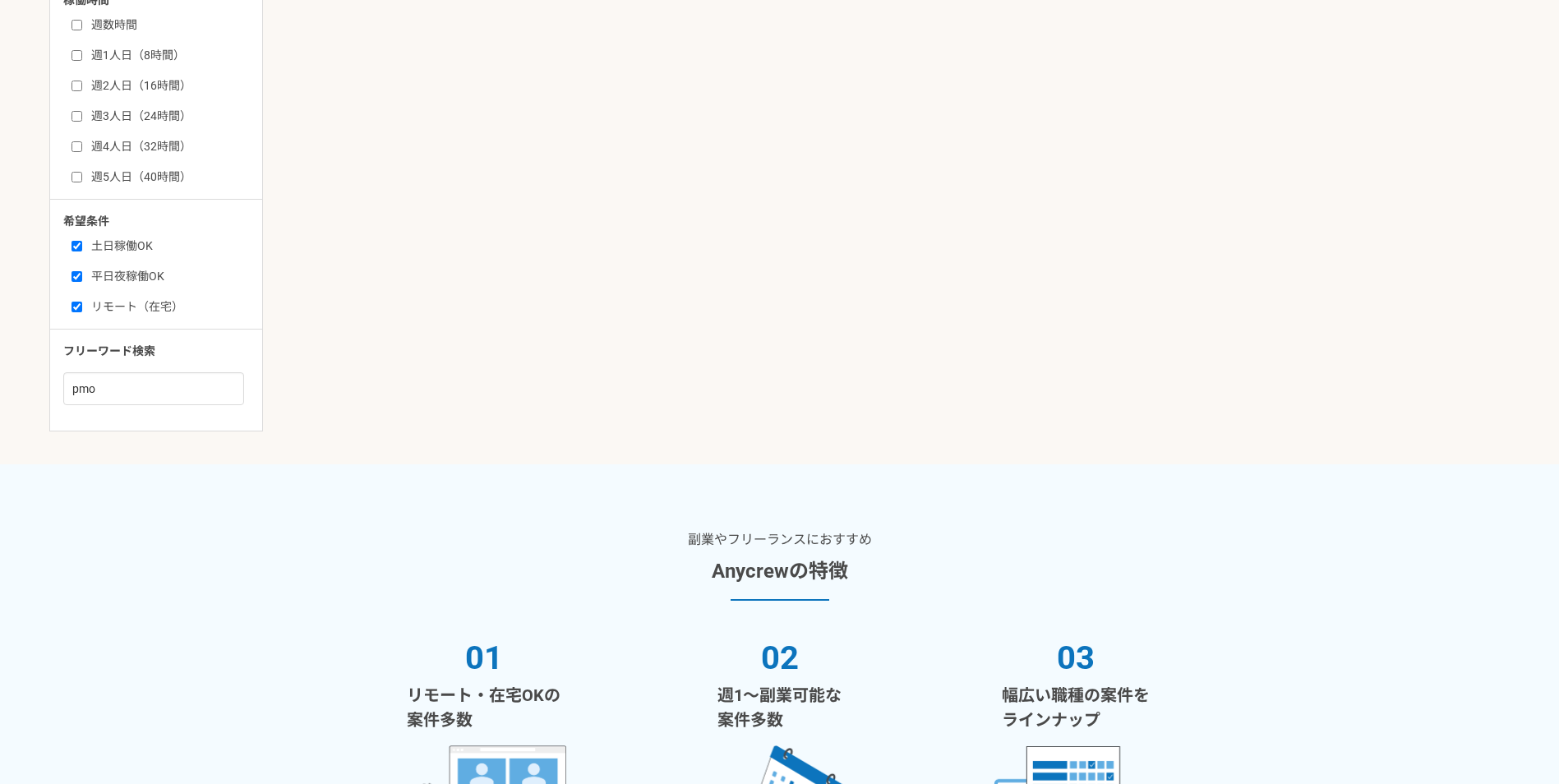
scroll to position [821, 0]
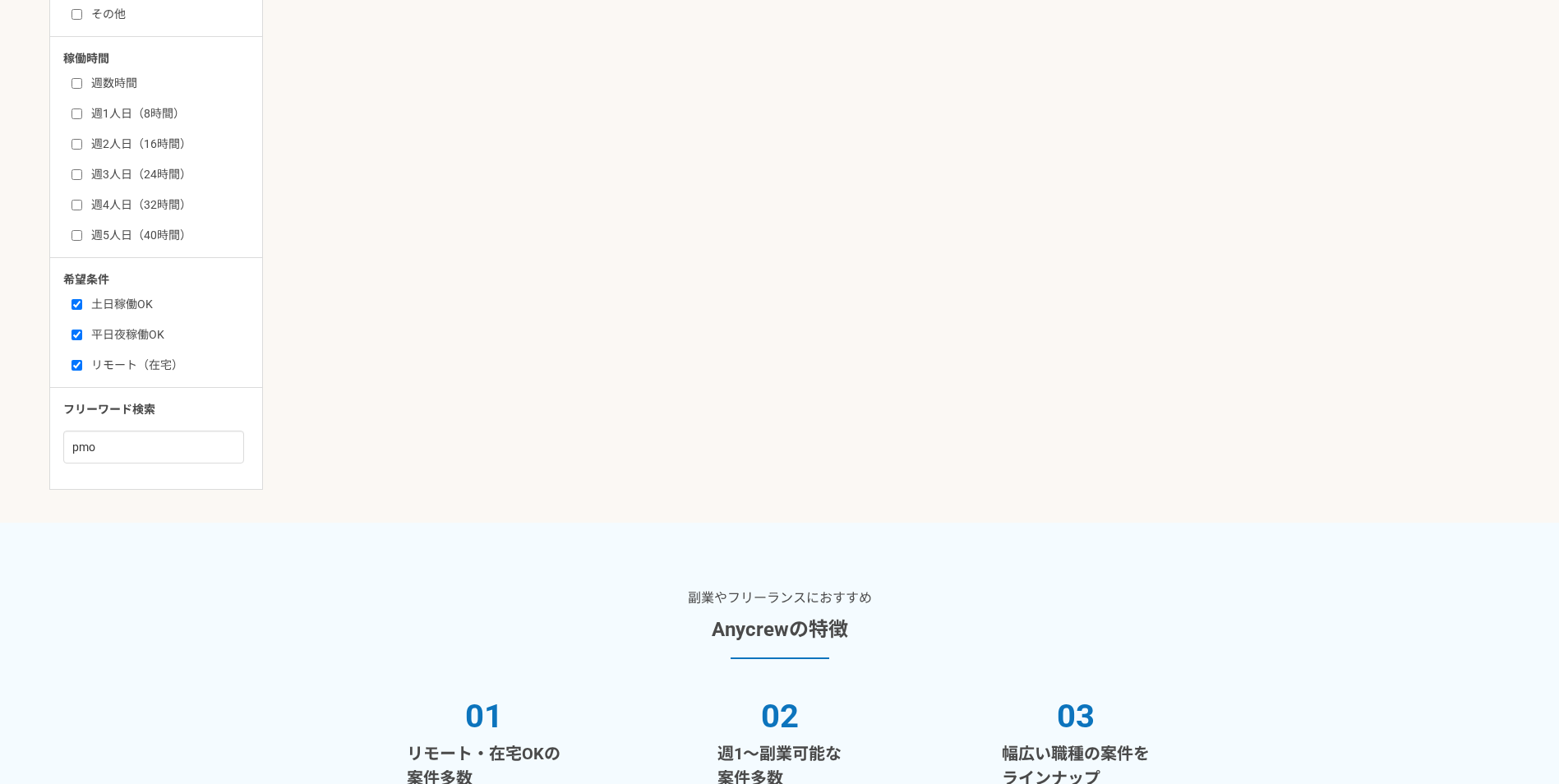
click at [108, 120] on label "週1人日（8時間）" at bounding box center [166, 113] width 189 height 17
click at [82, 119] on input "週1人日（8時間）" at bounding box center [76, 113] width 10 height 10
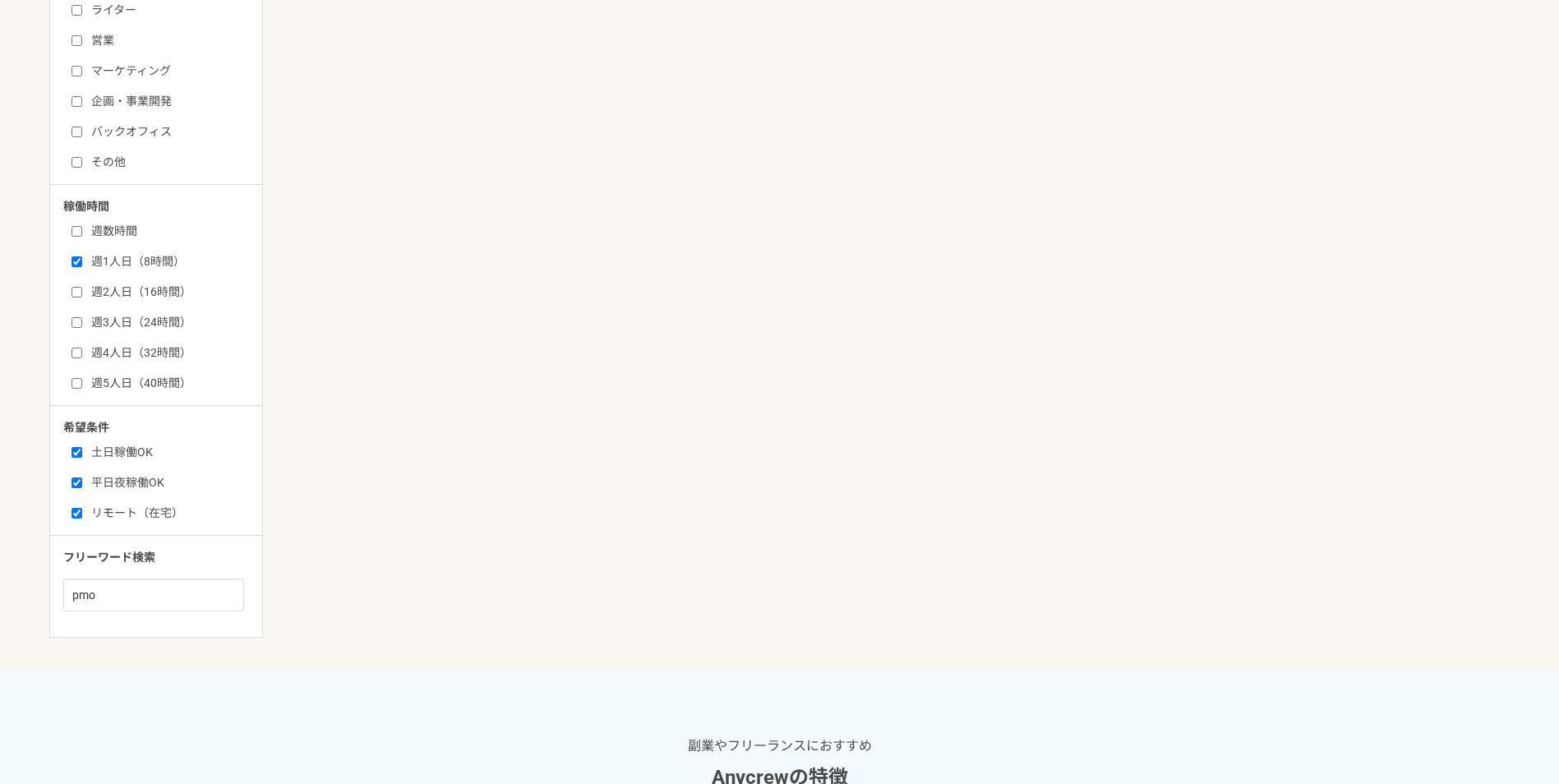
scroll to position [821, 0]
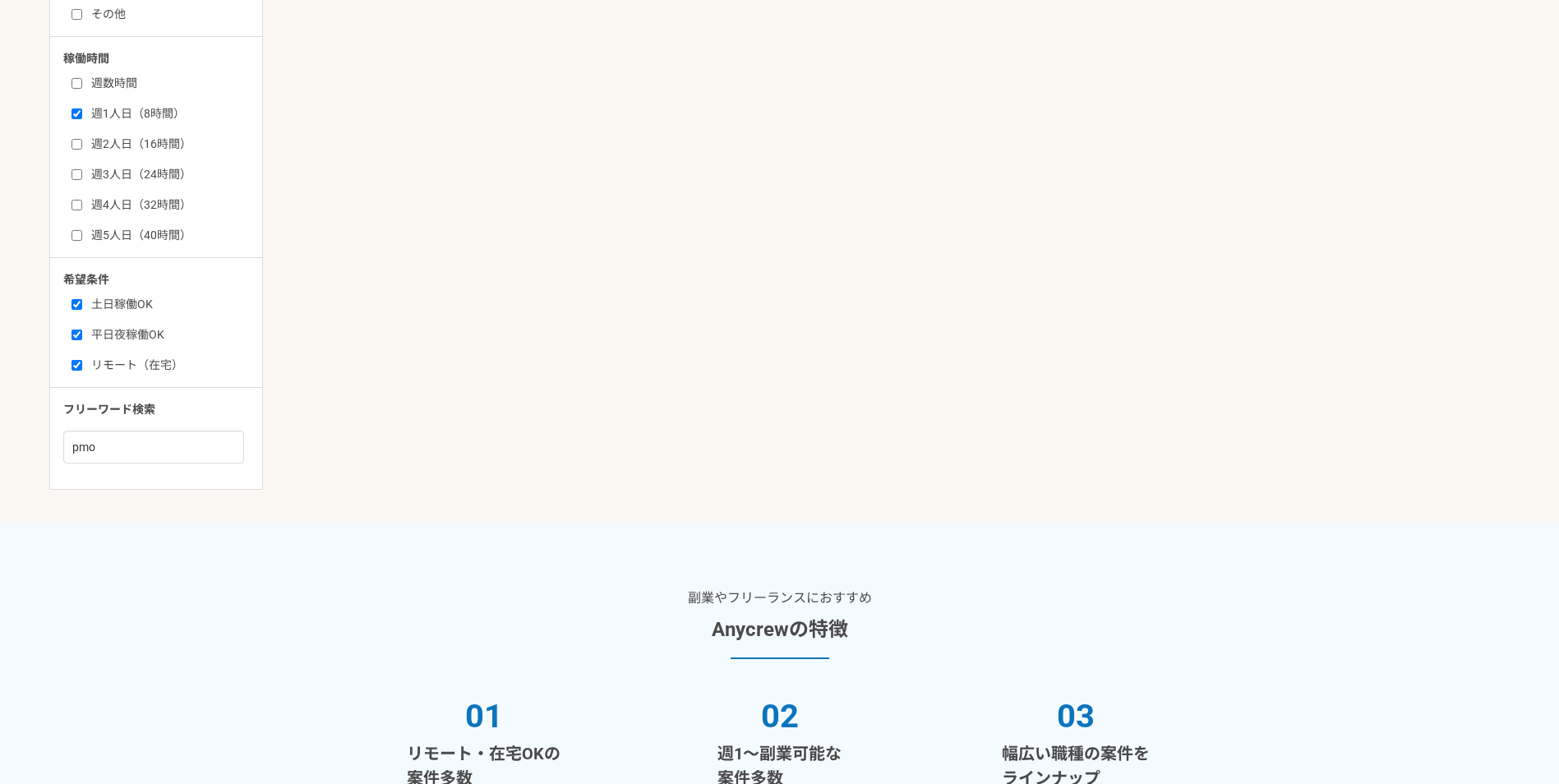
click at [75, 117] on input "週1人日（8時間）" at bounding box center [76, 113] width 10 height 10
checkbox input "false"
click at [83, 143] on label "週2人日（16時間）" at bounding box center [166, 144] width 189 height 17
click at [82, 143] on input "週2人日（16時間）" at bounding box center [76, 143] width 10 height 10
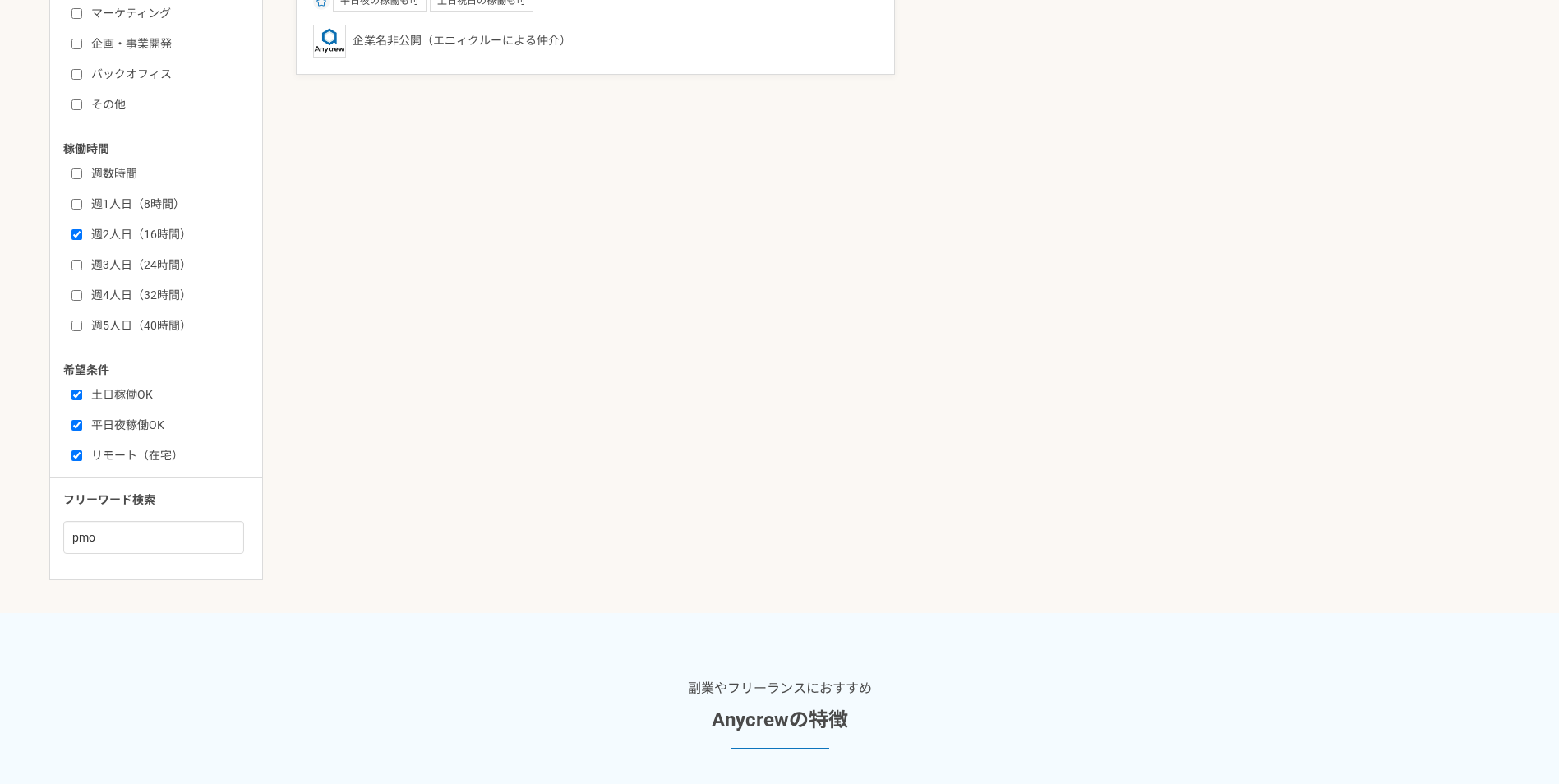
scroll to position [739, 0]
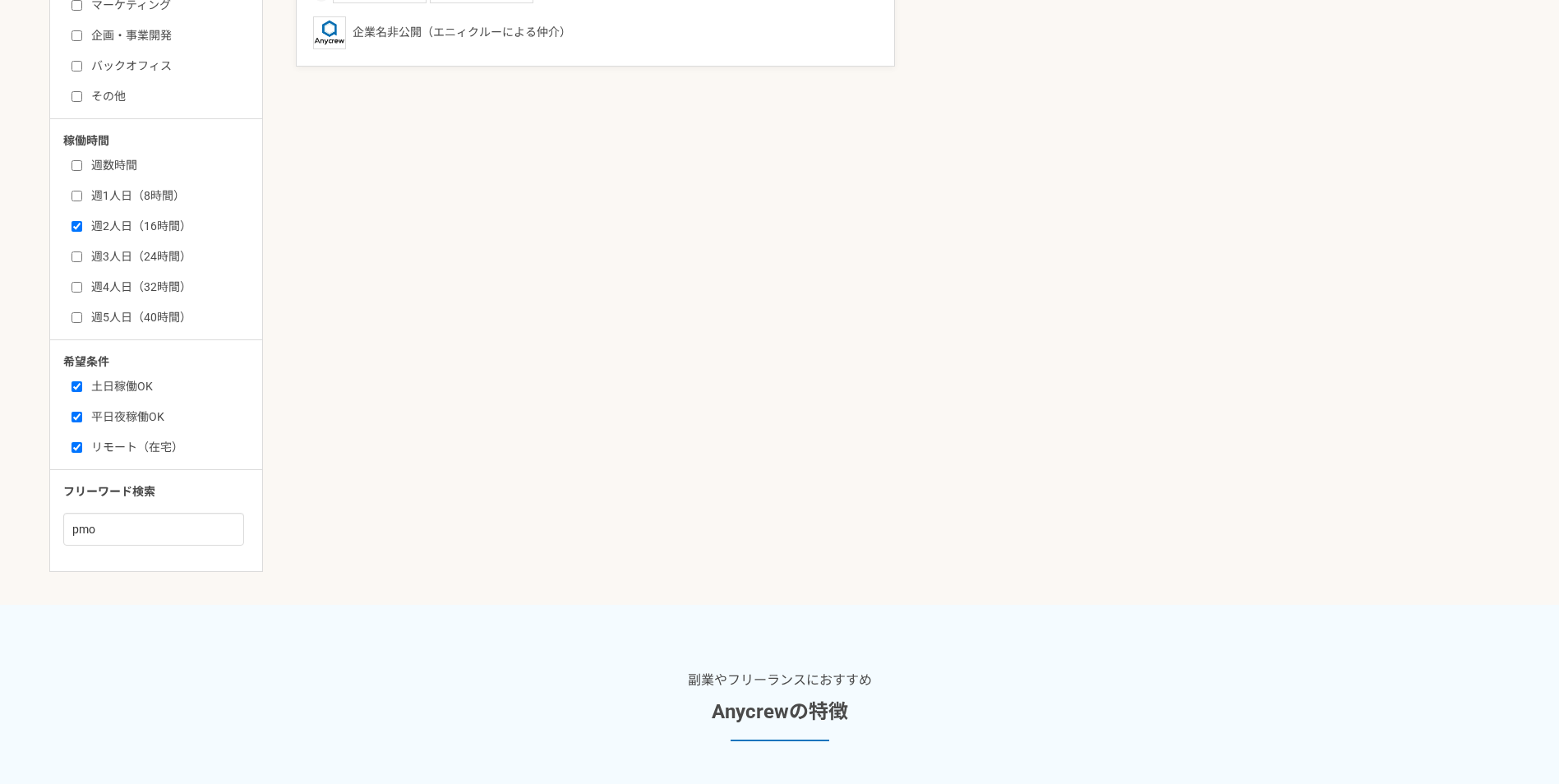
click at [77, 225] on input "週2人日（16時間）" at bounding box center [76, 226] width 10 height 10
checkbox input "false"
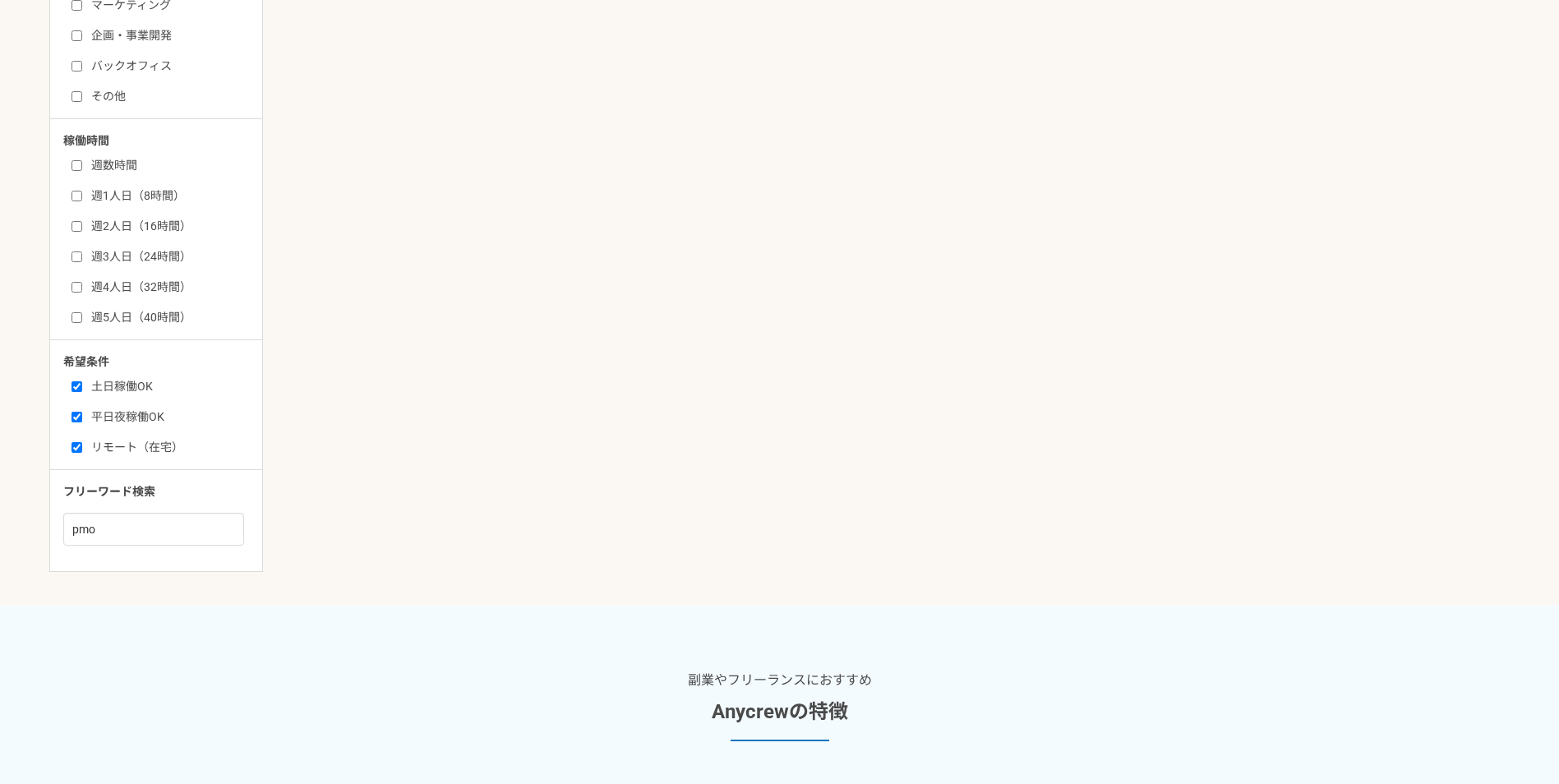
click at [75, 257] on input "週3人日（24時間）" at bounding box center [76, 256] width 10 height 10
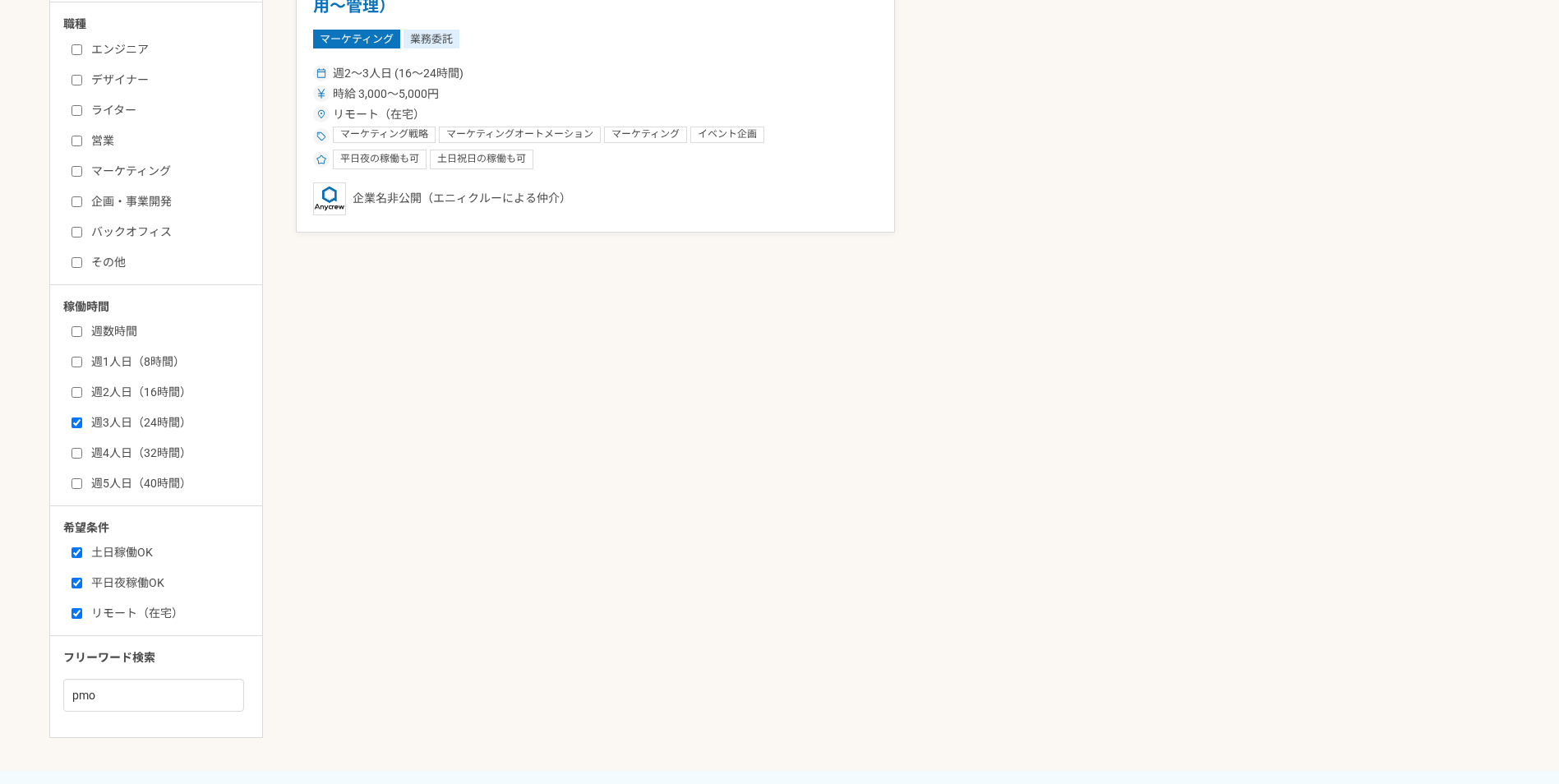
scroll to position [575, 0]
click at [77, 416] on input "週3人日（24時間）" at bounding box center [76, 421] width 10 height 10
checkbox input "false"
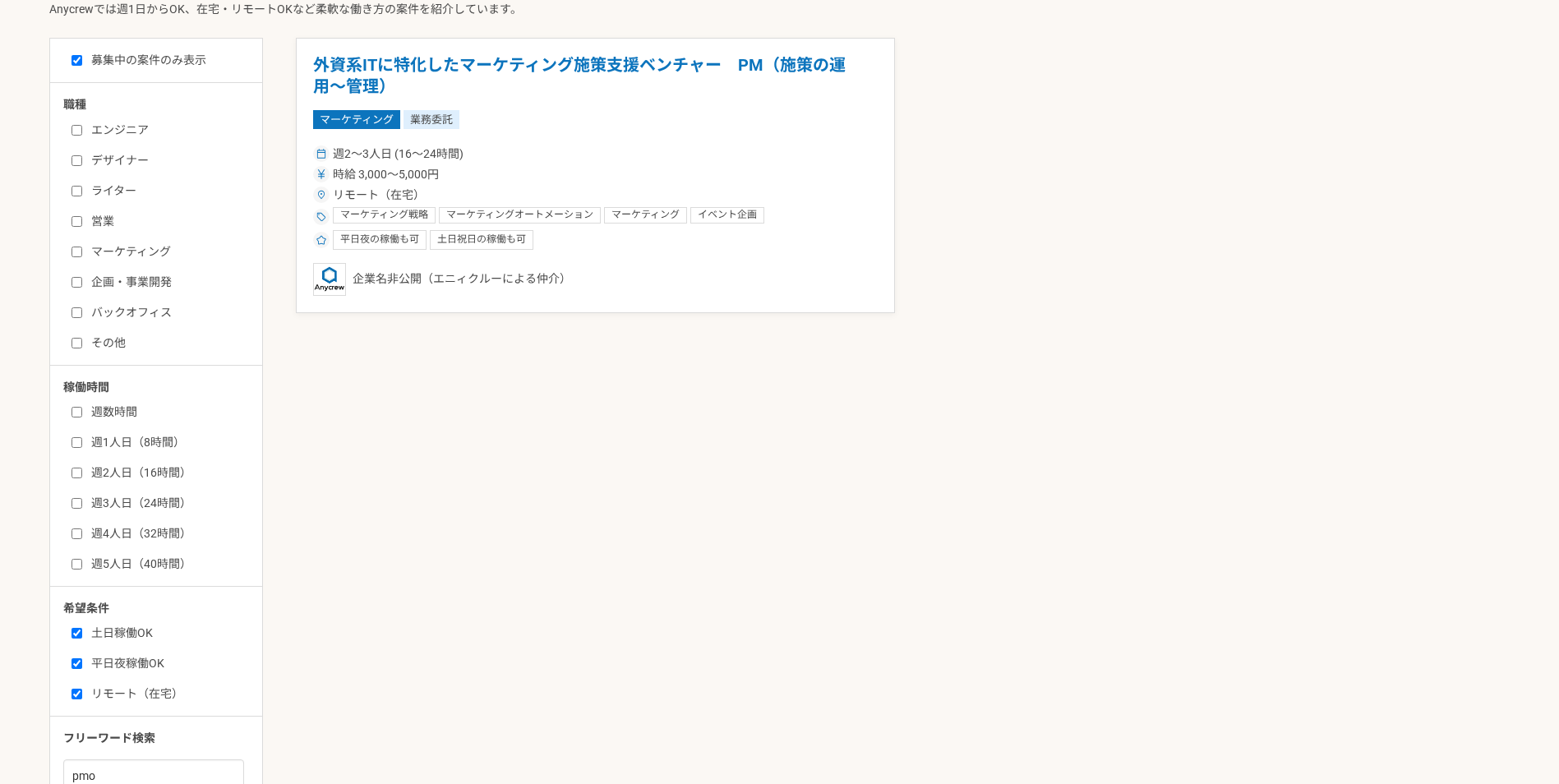
scroll to position [575, 0]
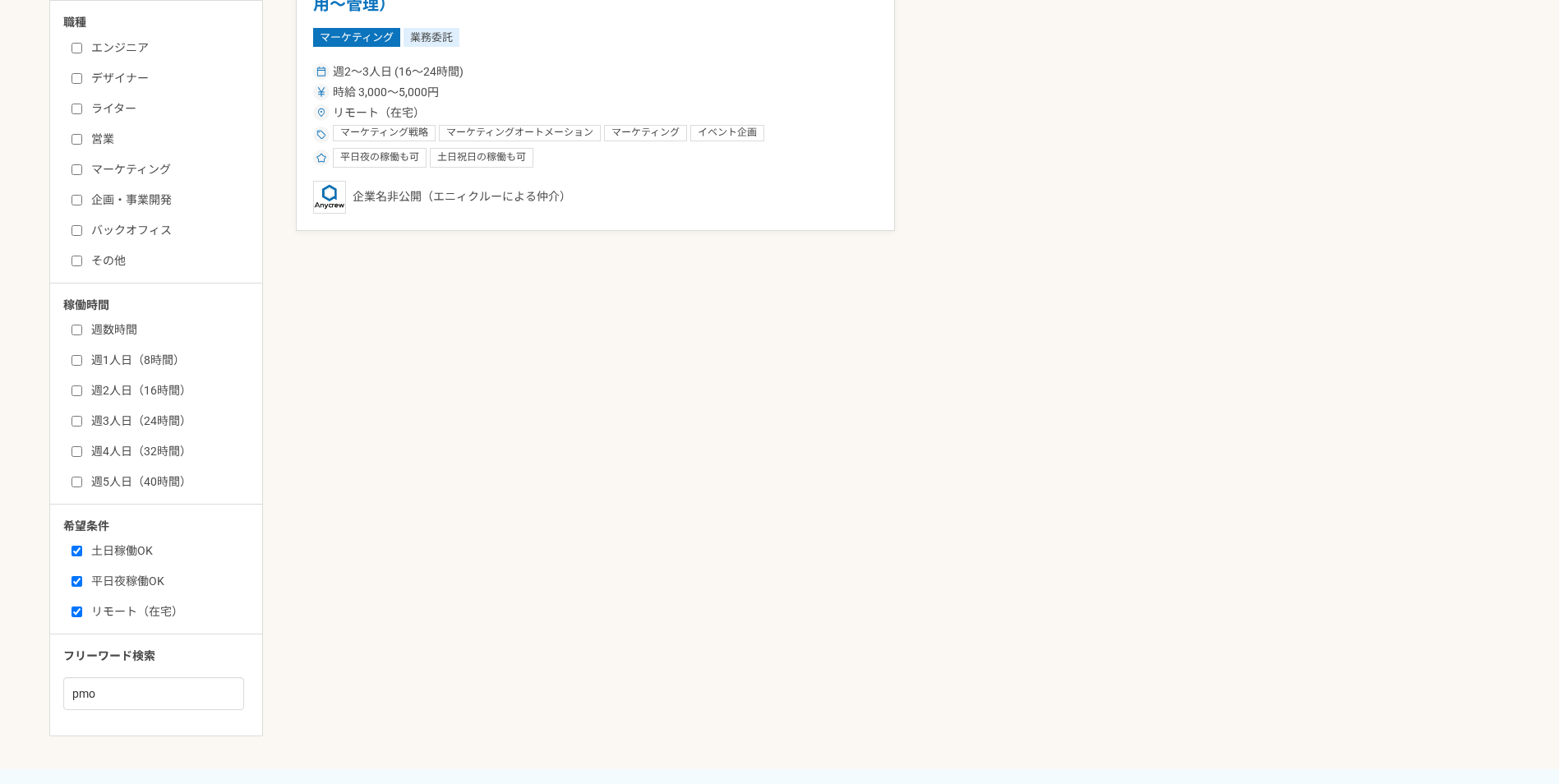
click at [71, 53] on label "エンジニア" at bounding box center [166, 48] width 189 height 17
click at [71, 53] on input "エンジニア" at bounding box center [76, 48] width 10 height 10
checkbox input "true"
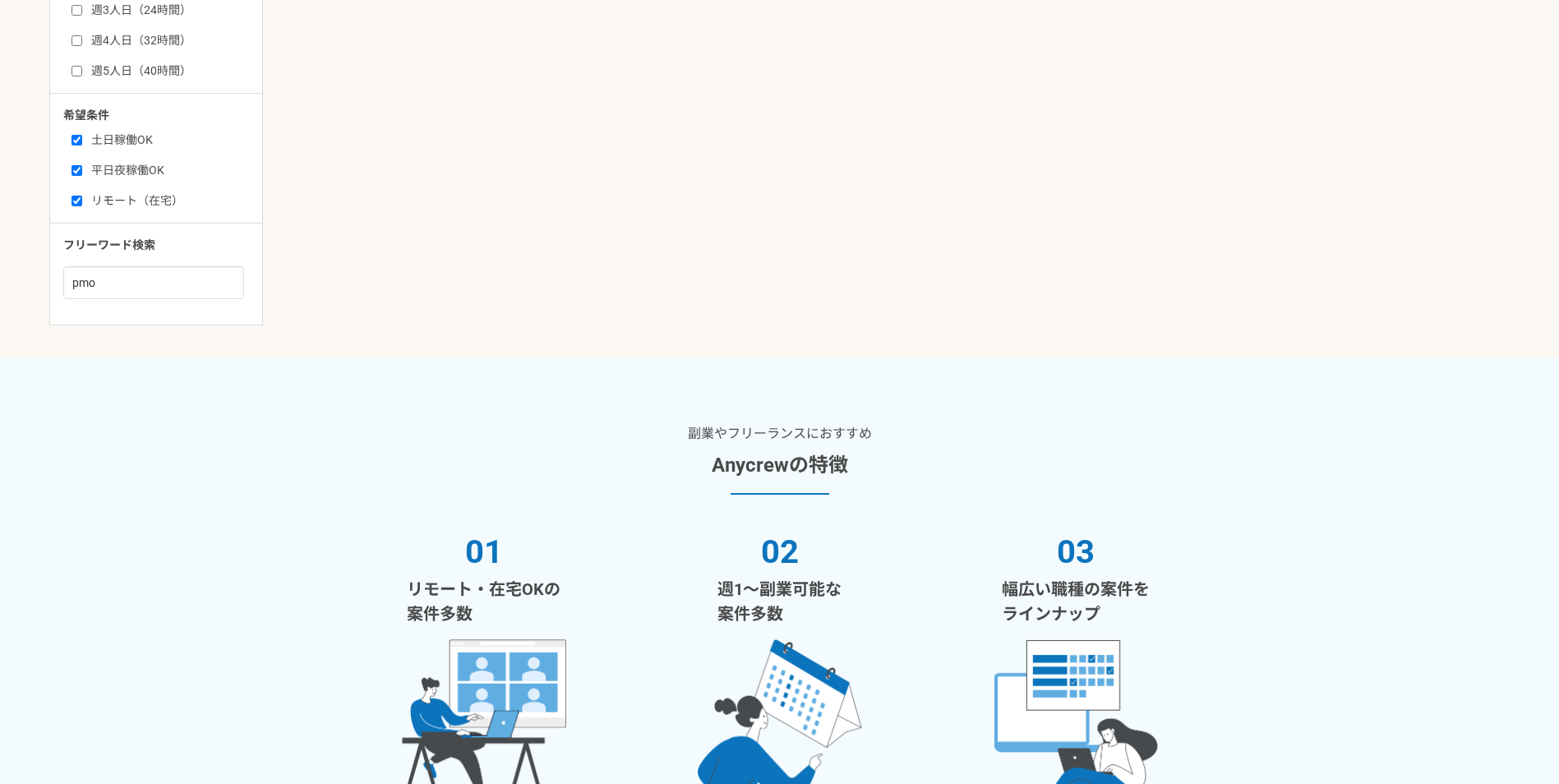
scroll to position [575, 0]
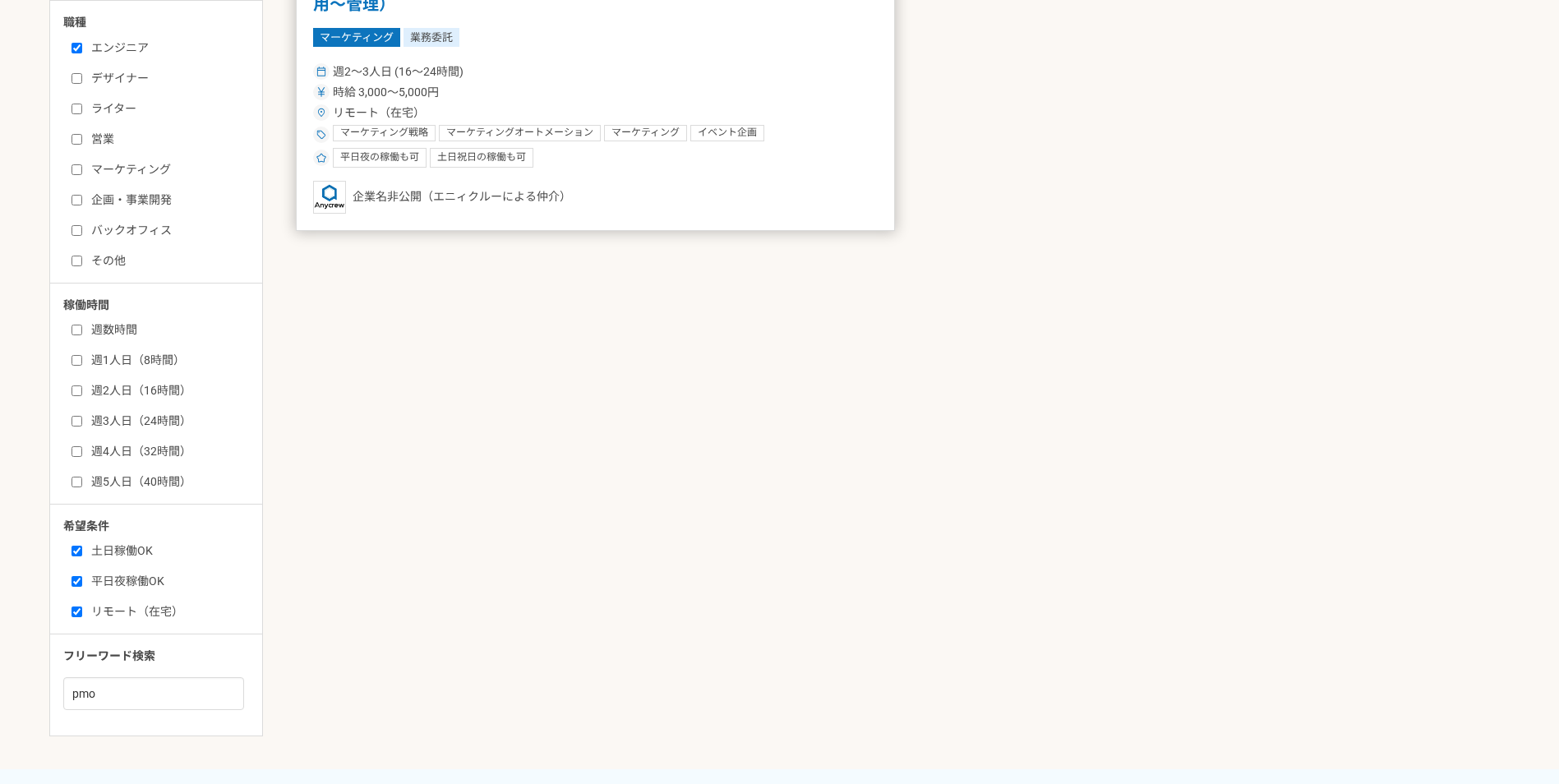
scroll to position [739, 0]
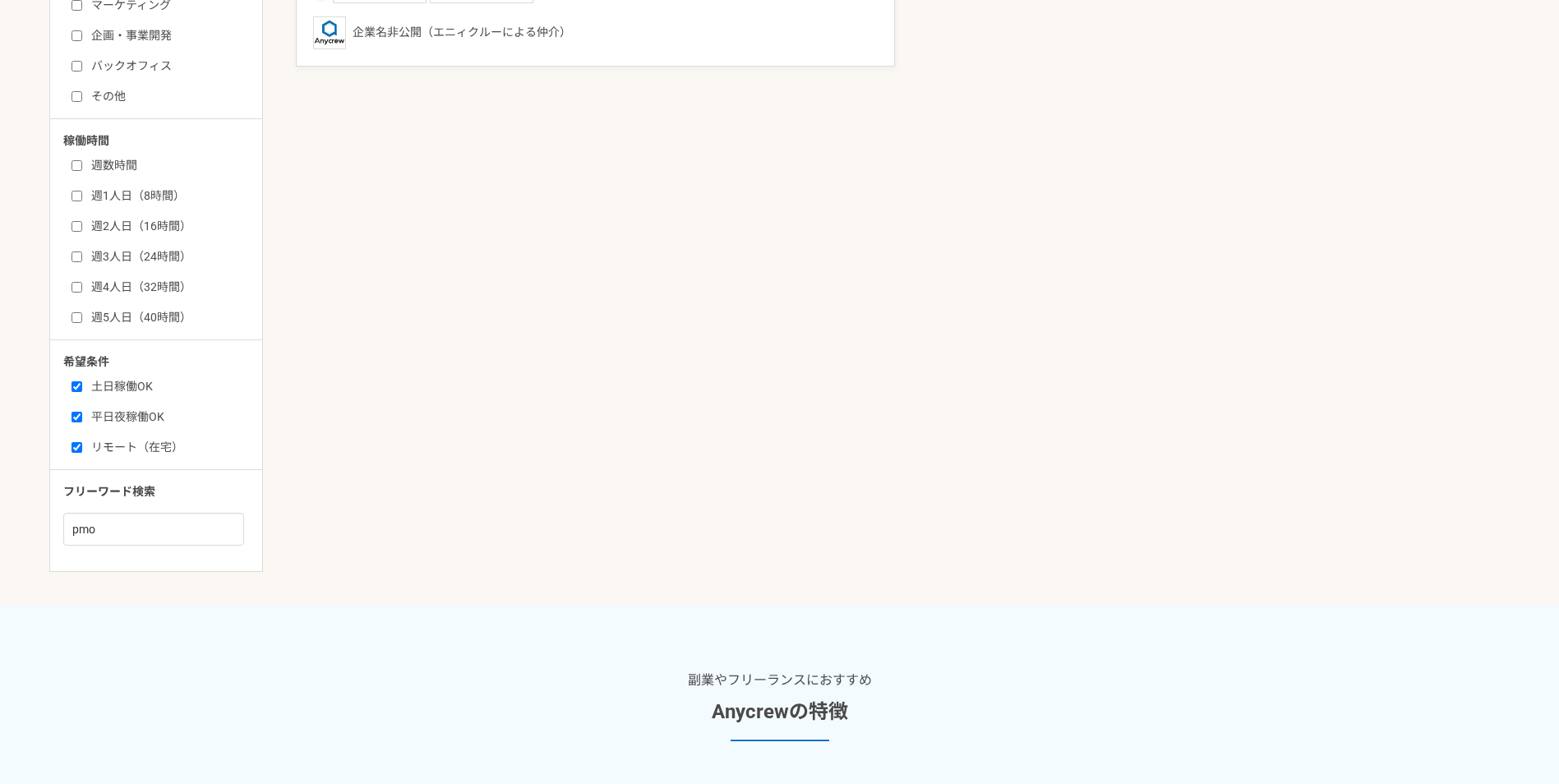
scroll to position [821, 0]
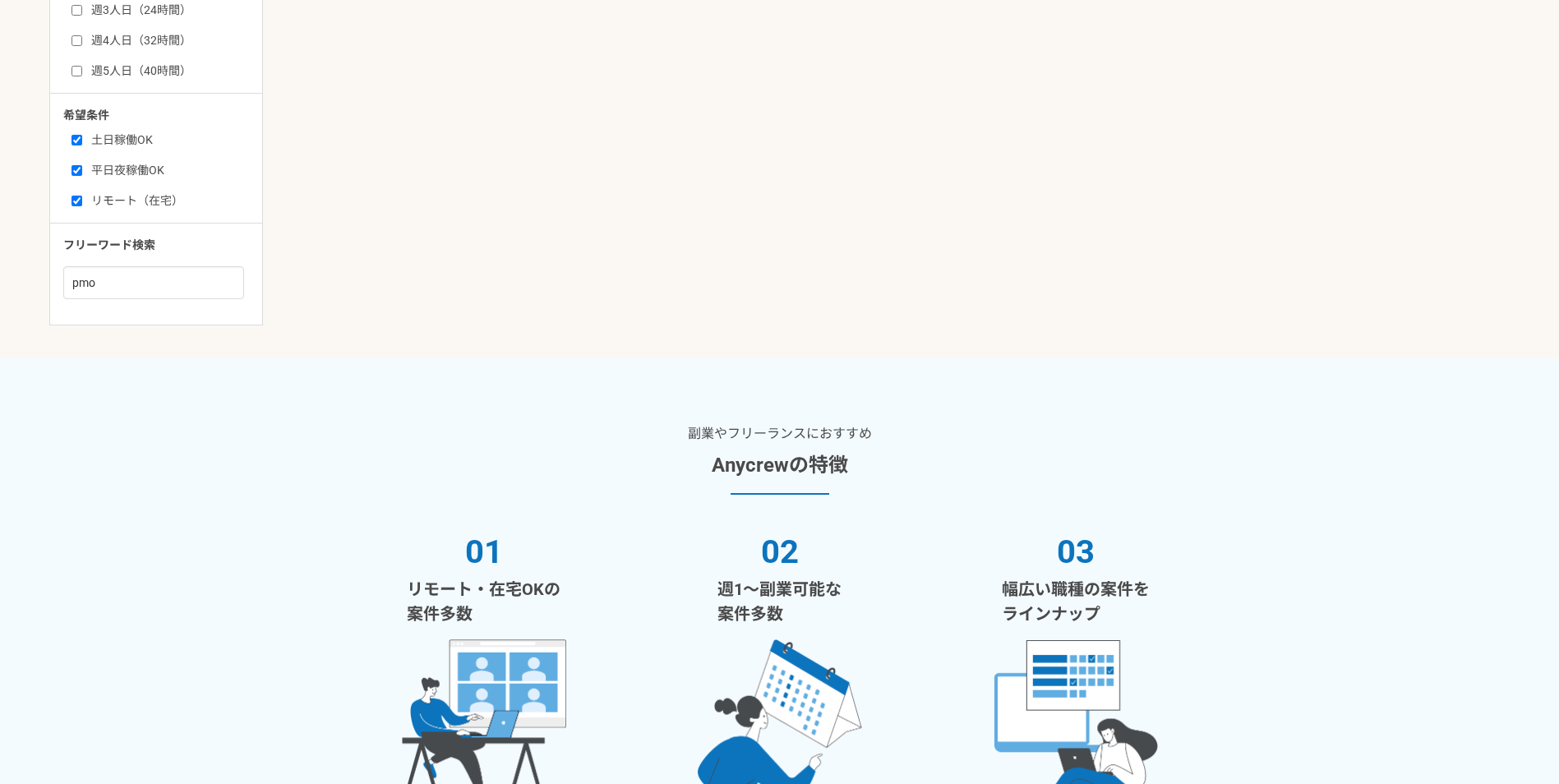
scroll to position [904, 0]
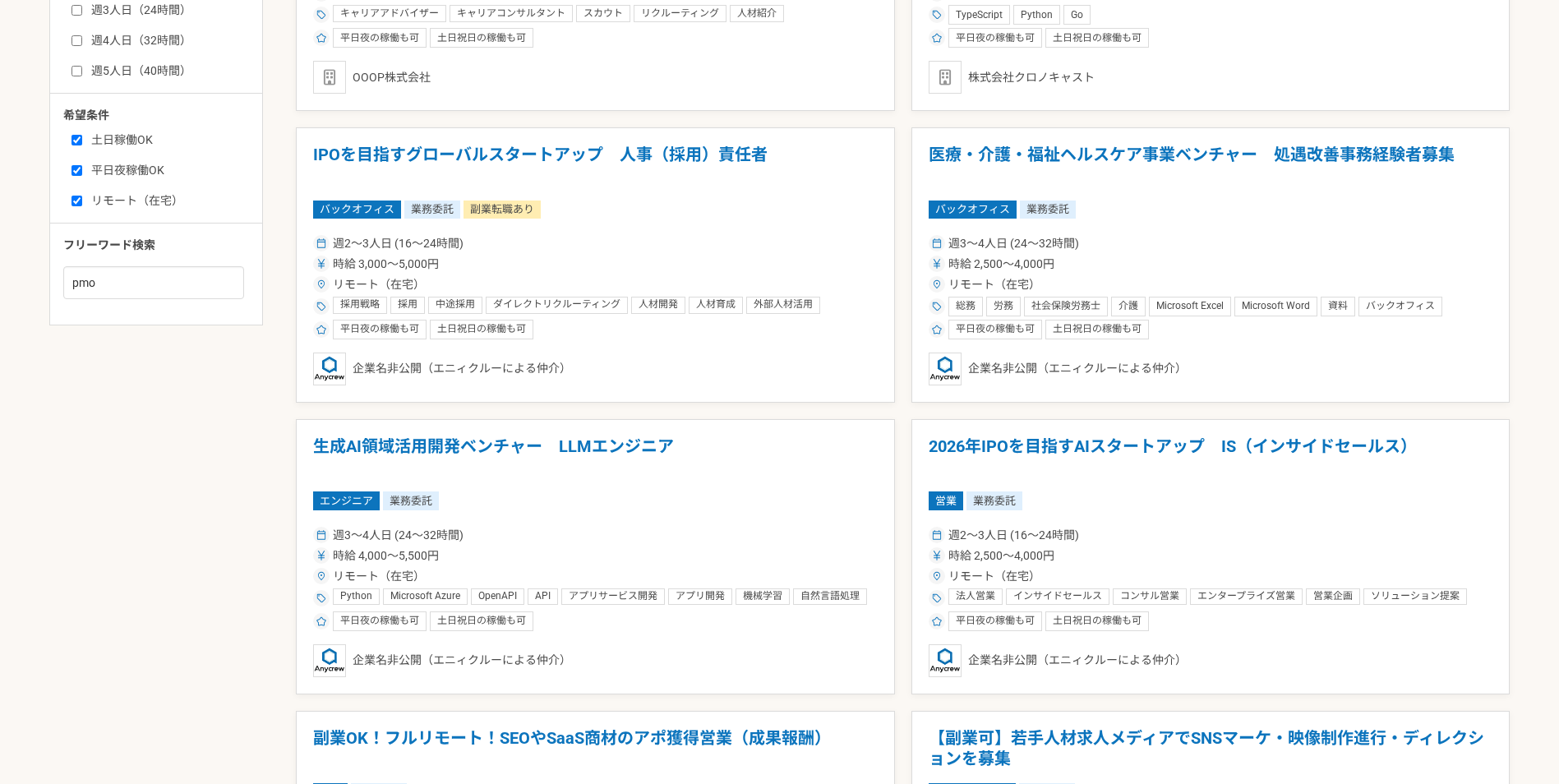
scroll to position [493, 0]
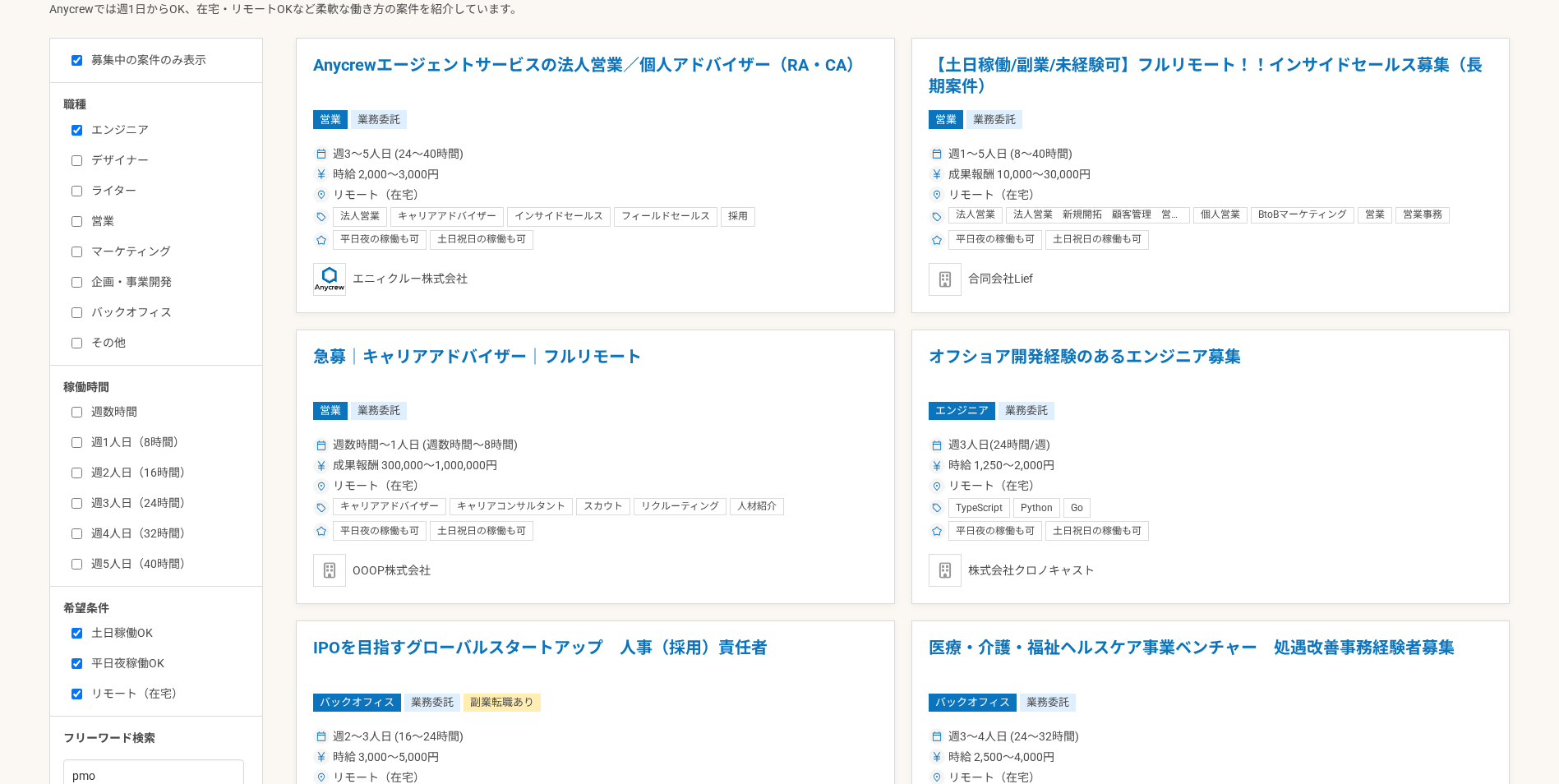
click at [100, 446] on label "週1人日（8時間）" at bounding box center [166, 442] width 189 height 17
click at [82, 446] on input "週1人日（8時間）" at bounding box center [76, 442] width 10 height 10
checkbox input "true"
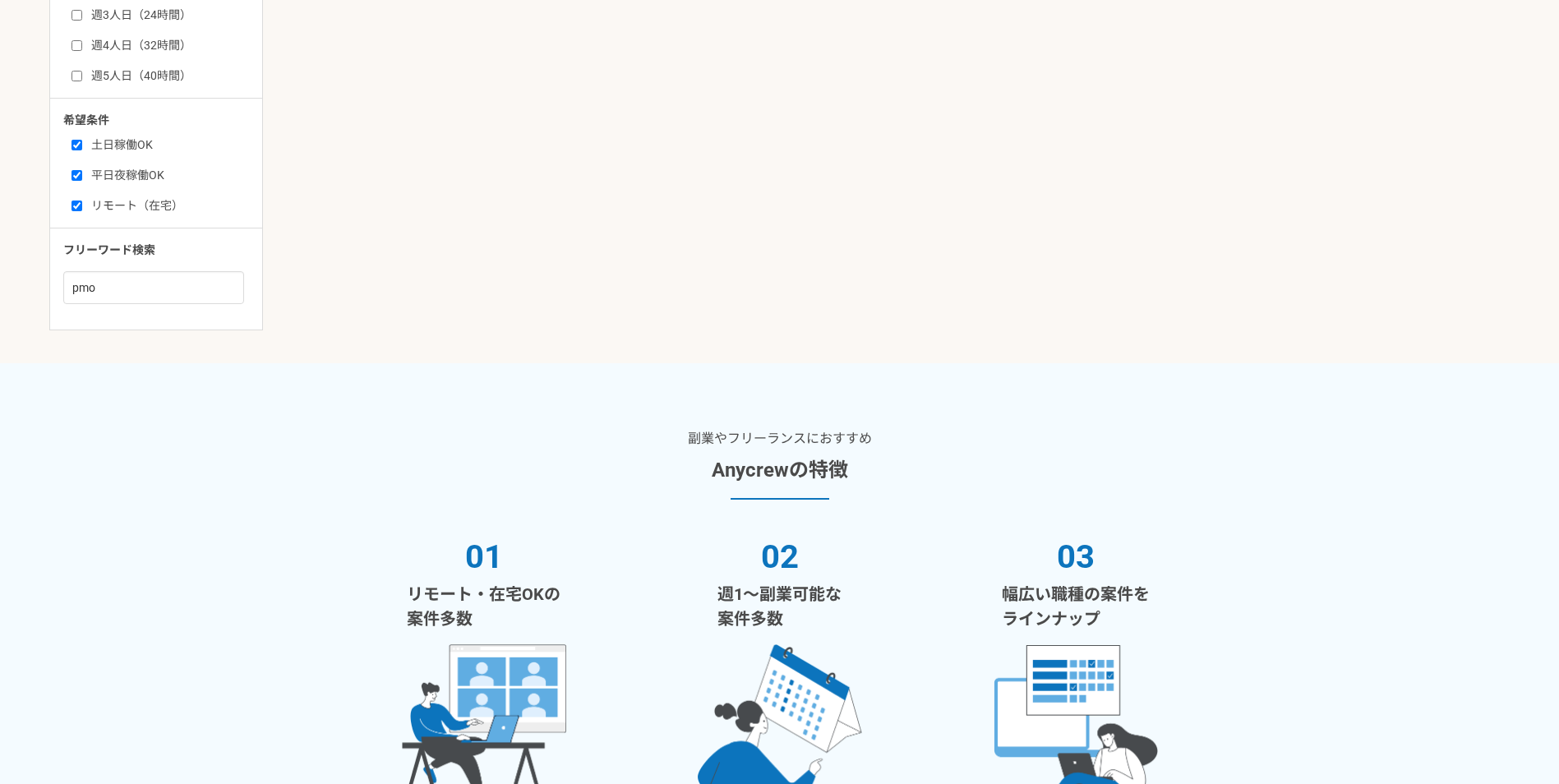
scroll to position [986, 0]
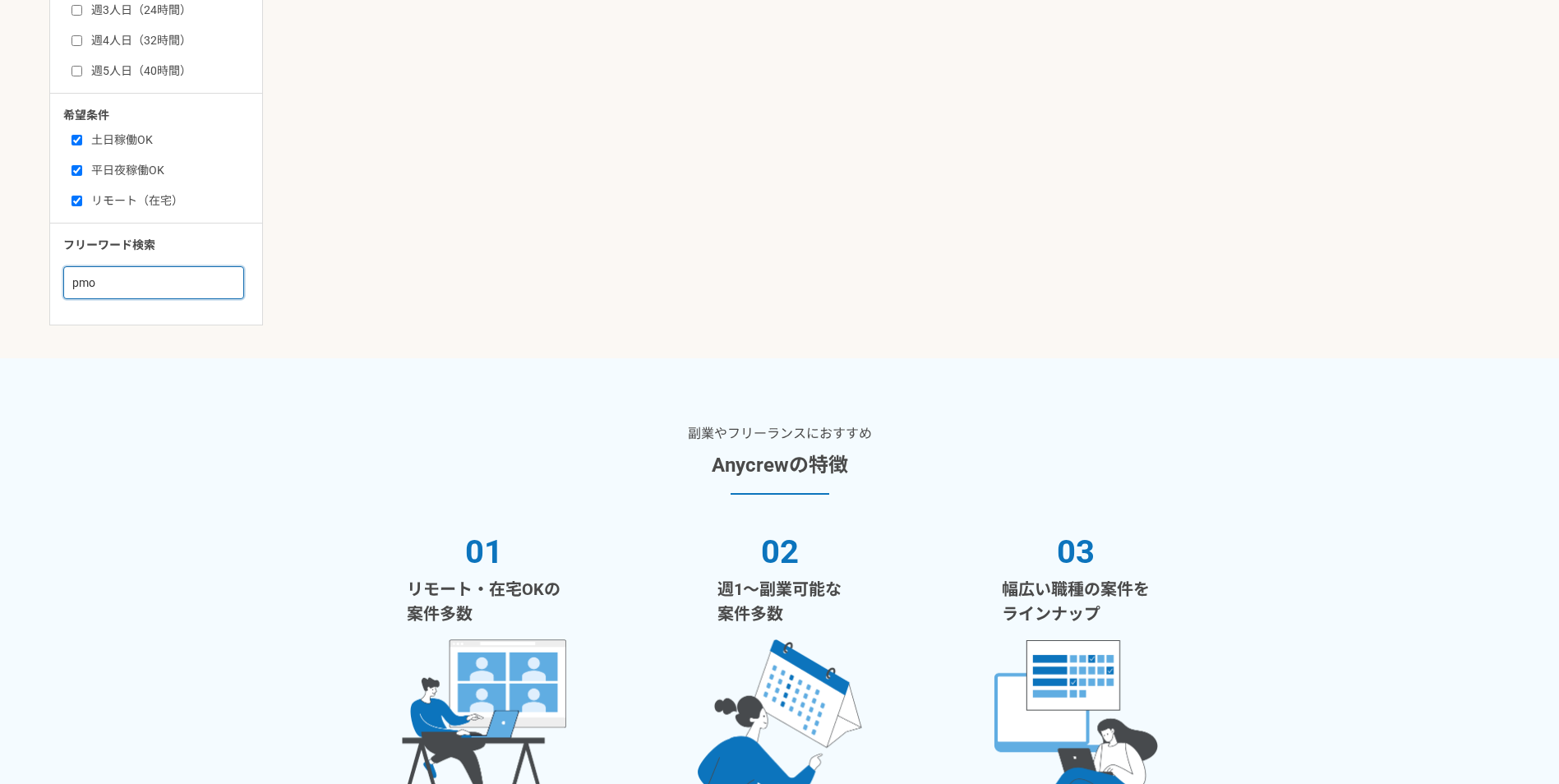
drag, startPoint x: 119, startPoint y: 282, endPoint x: 31, endPoint y: 280, distance: 88.0
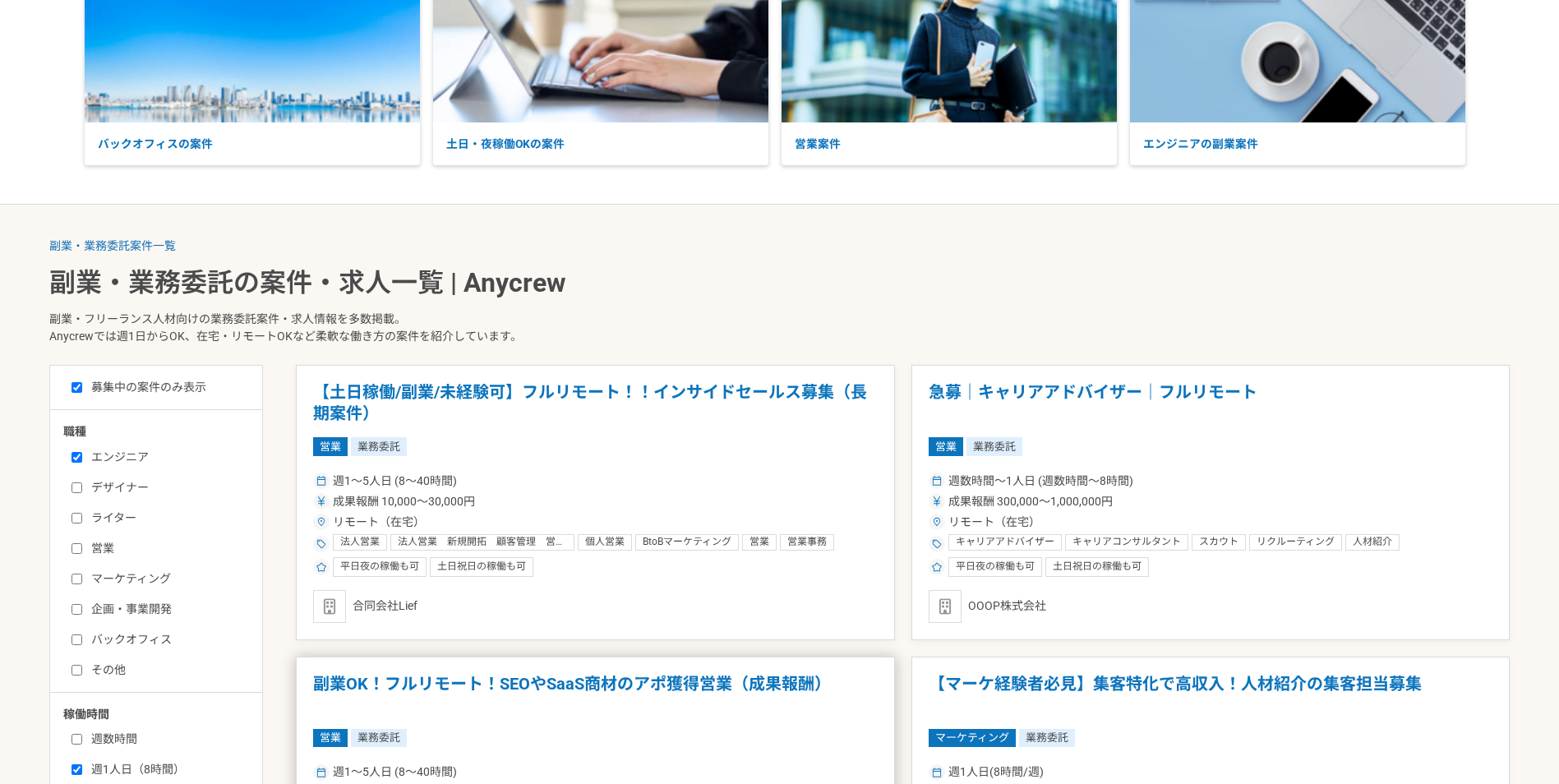
scroll to position [246, 0]
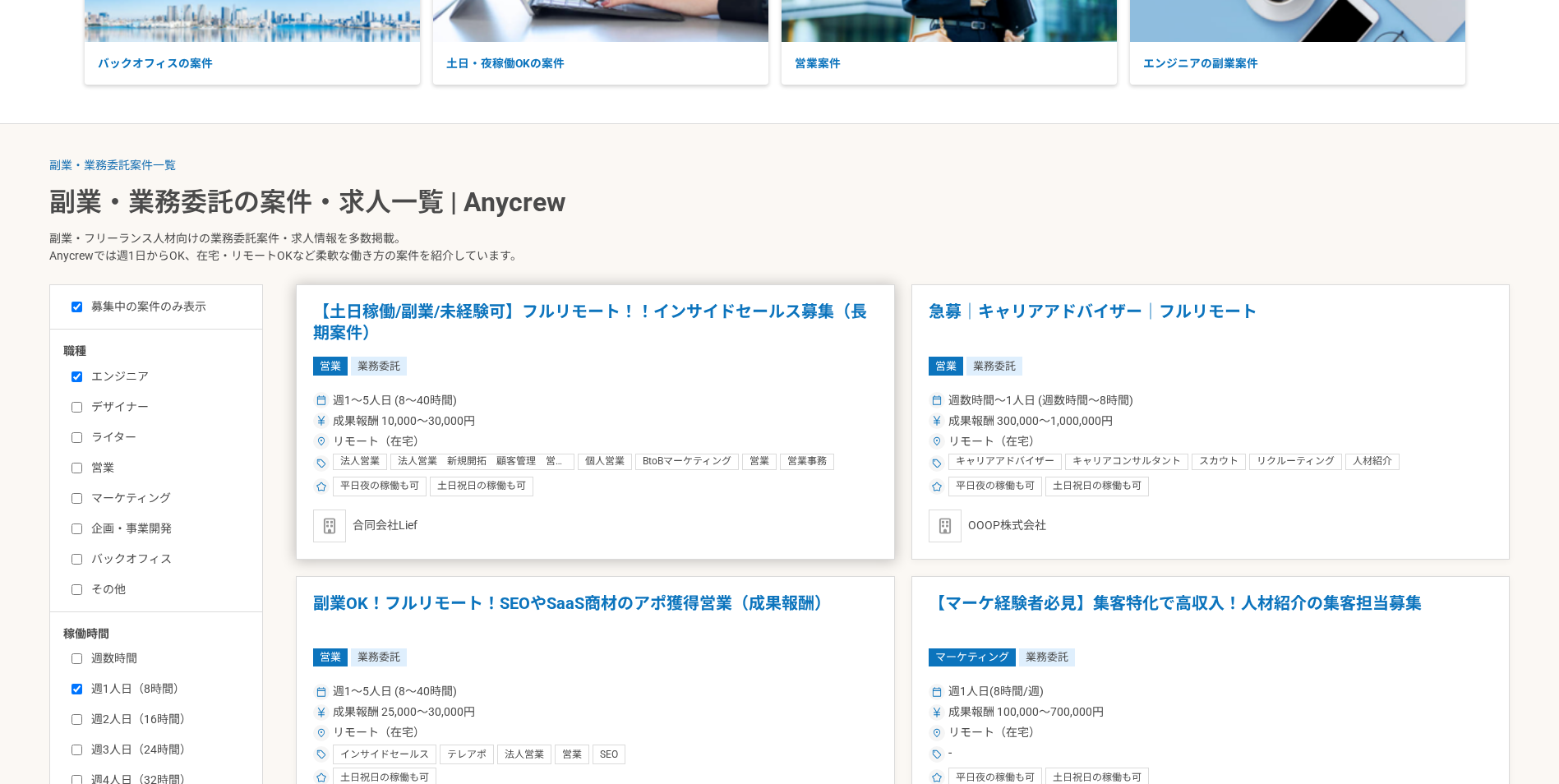
click at [534, 311] on h1 "【土日稼働/副業/未経験可】フルリモート！！インサイドセールス募集（長期案件）" at bounding box center [595, 322] width 565 height 42
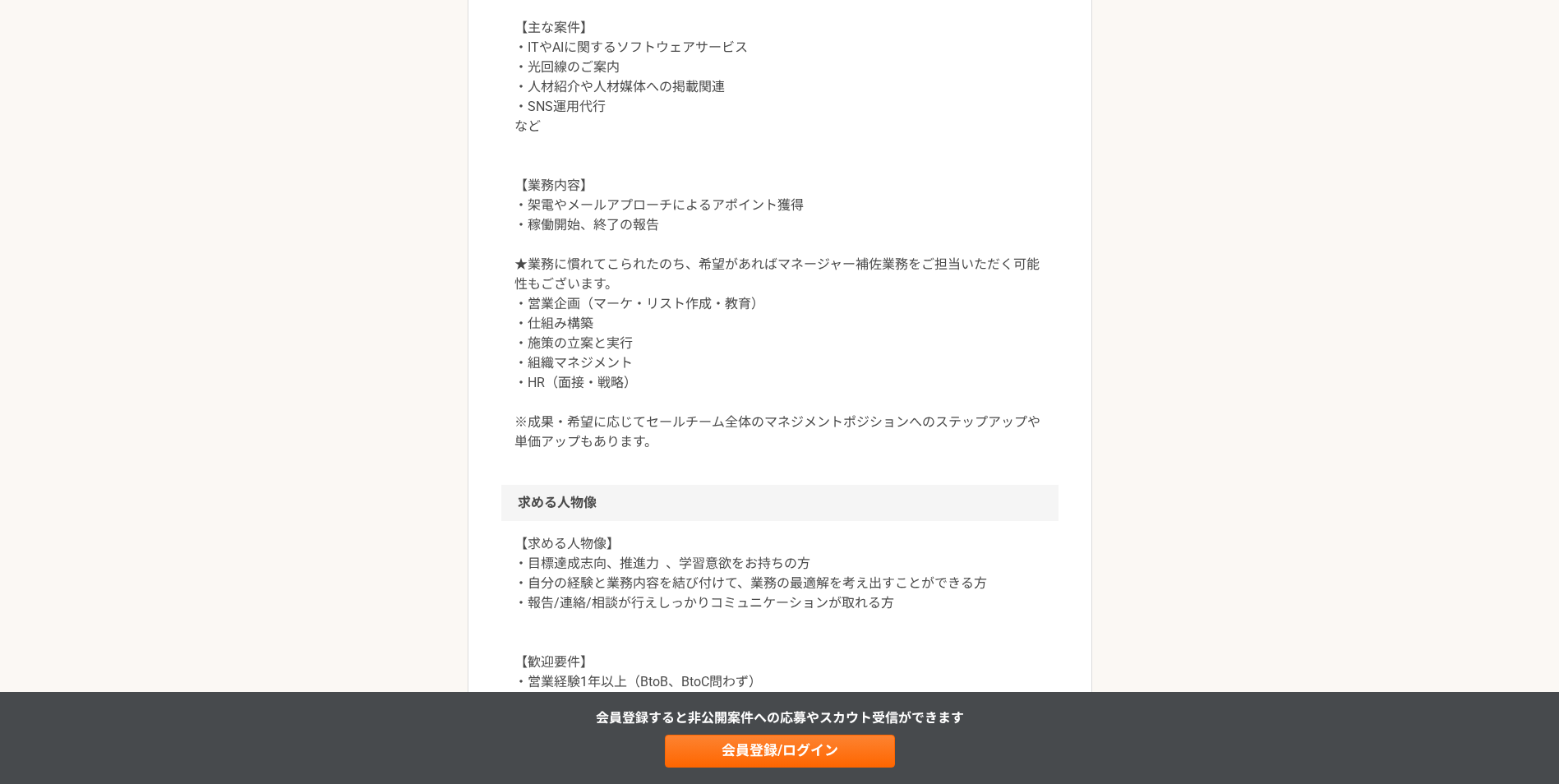
scroll to position [986, 0]
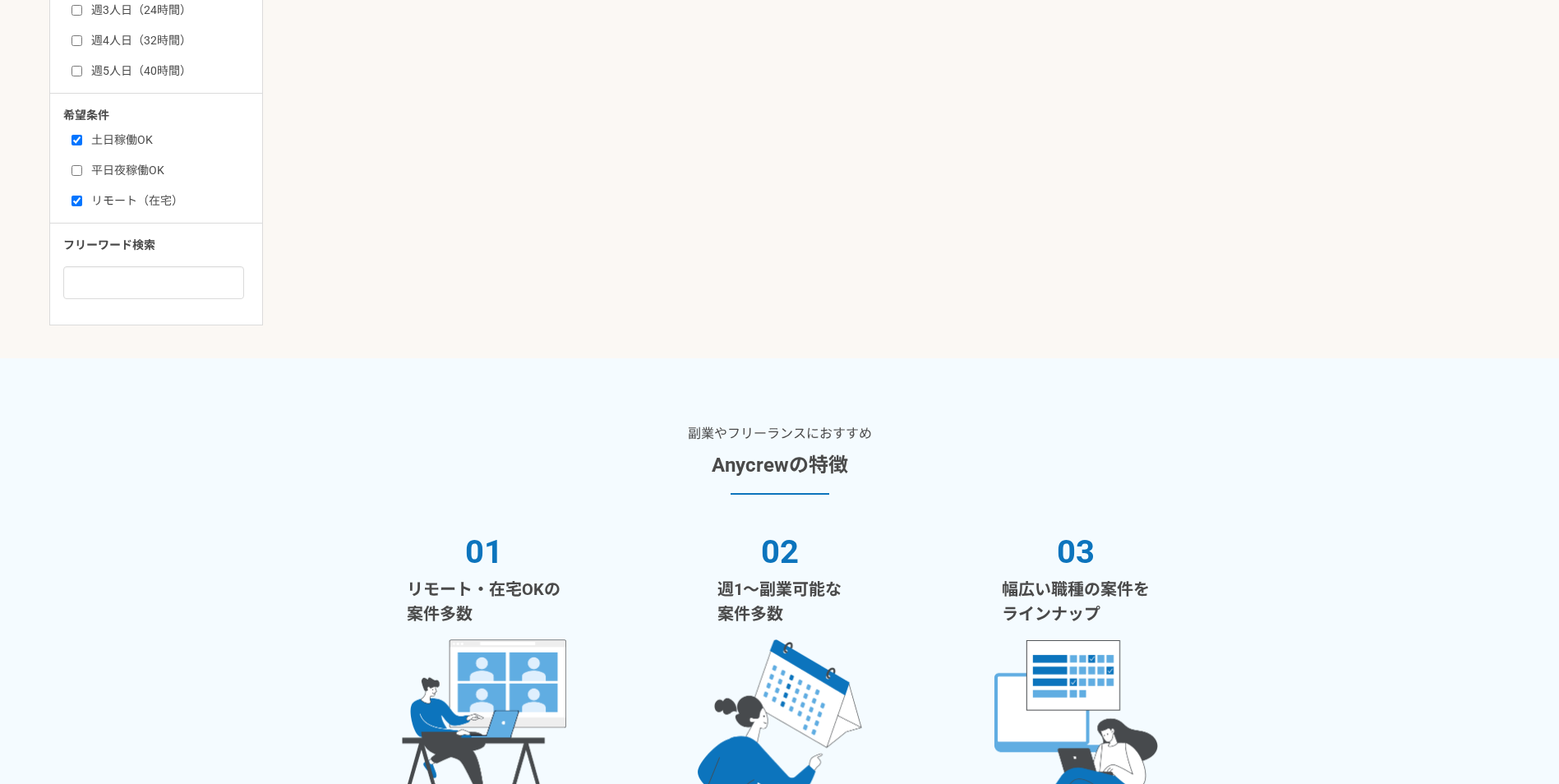
scroll to position [493, 0]
